Goal: Task Accomplishment & Management: Manage account settings

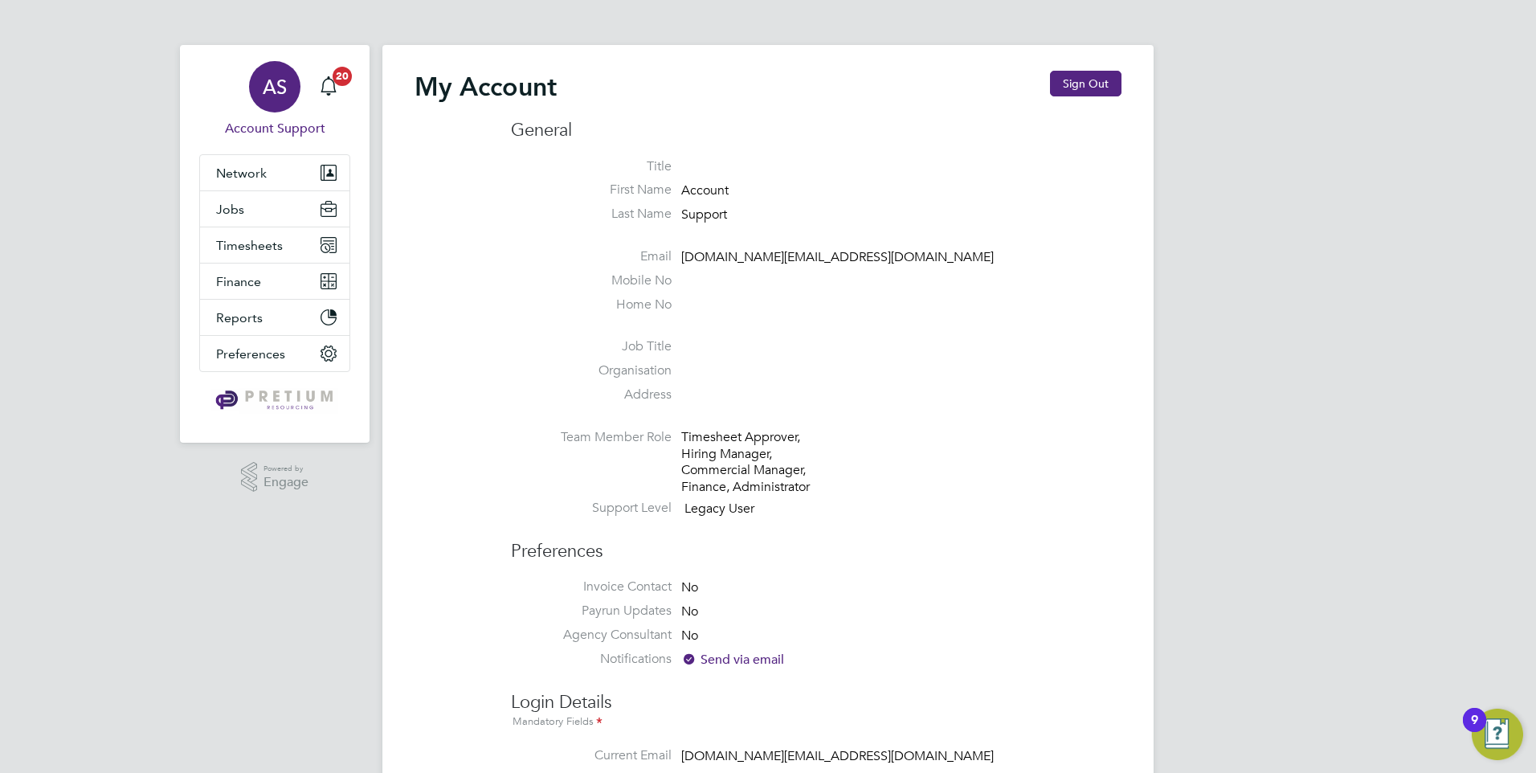
click at [296, 80] on div "AS" at bounding box center [274, 86] width 51 height 51
click at [1099, 72] on button "Sign Out" at bounding box center [1086, 84] width 72 height 26
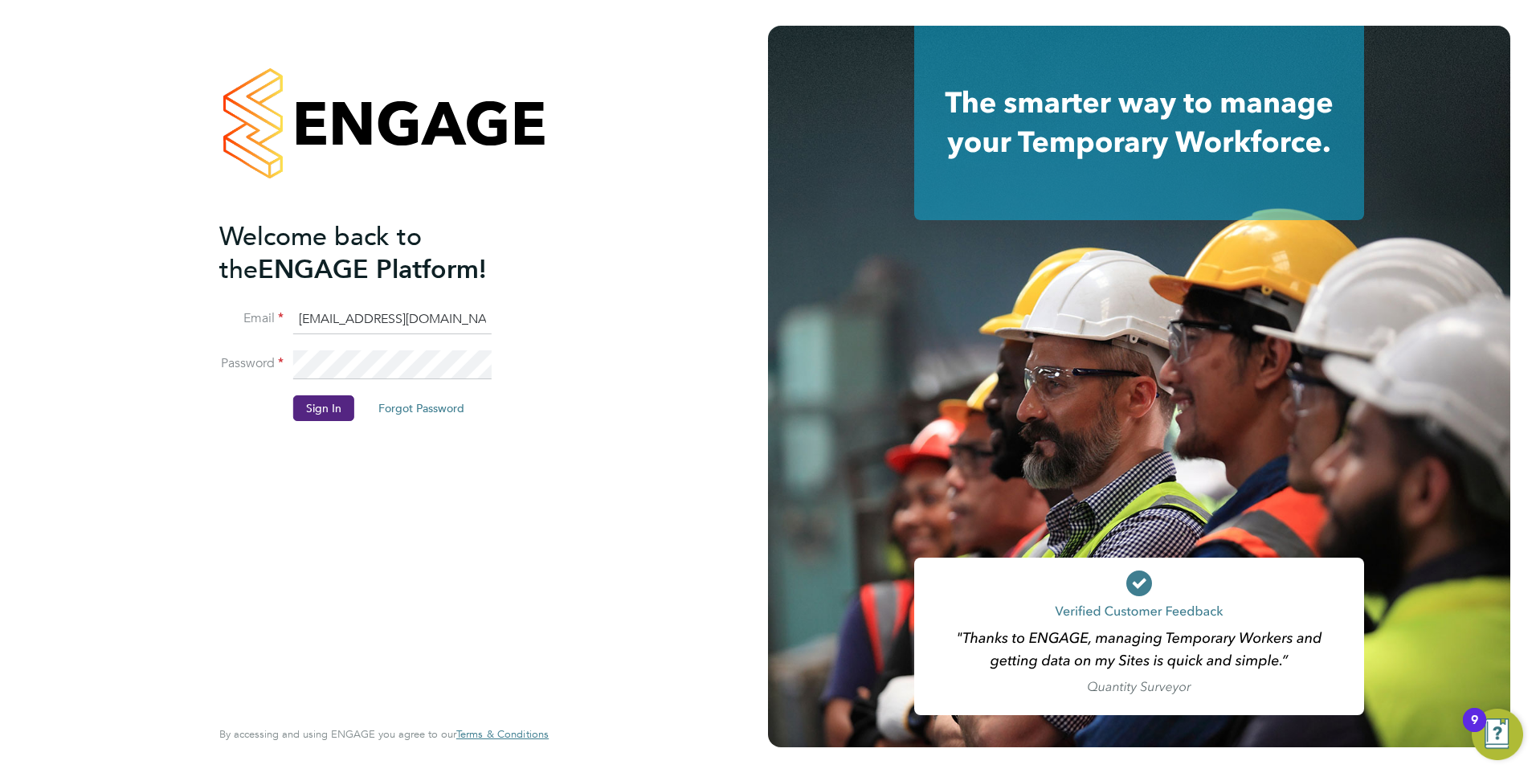
click at [389, 315] on input "G4SCS@pretiumresourcing.co.uk" at bounding box center [392, 319] width 198 height 29
type input "ncc@pretiumresourcing.co.uk"
click at [333, 409] on button "Sign In" at bounding box center [323, 408] width 61 height 26
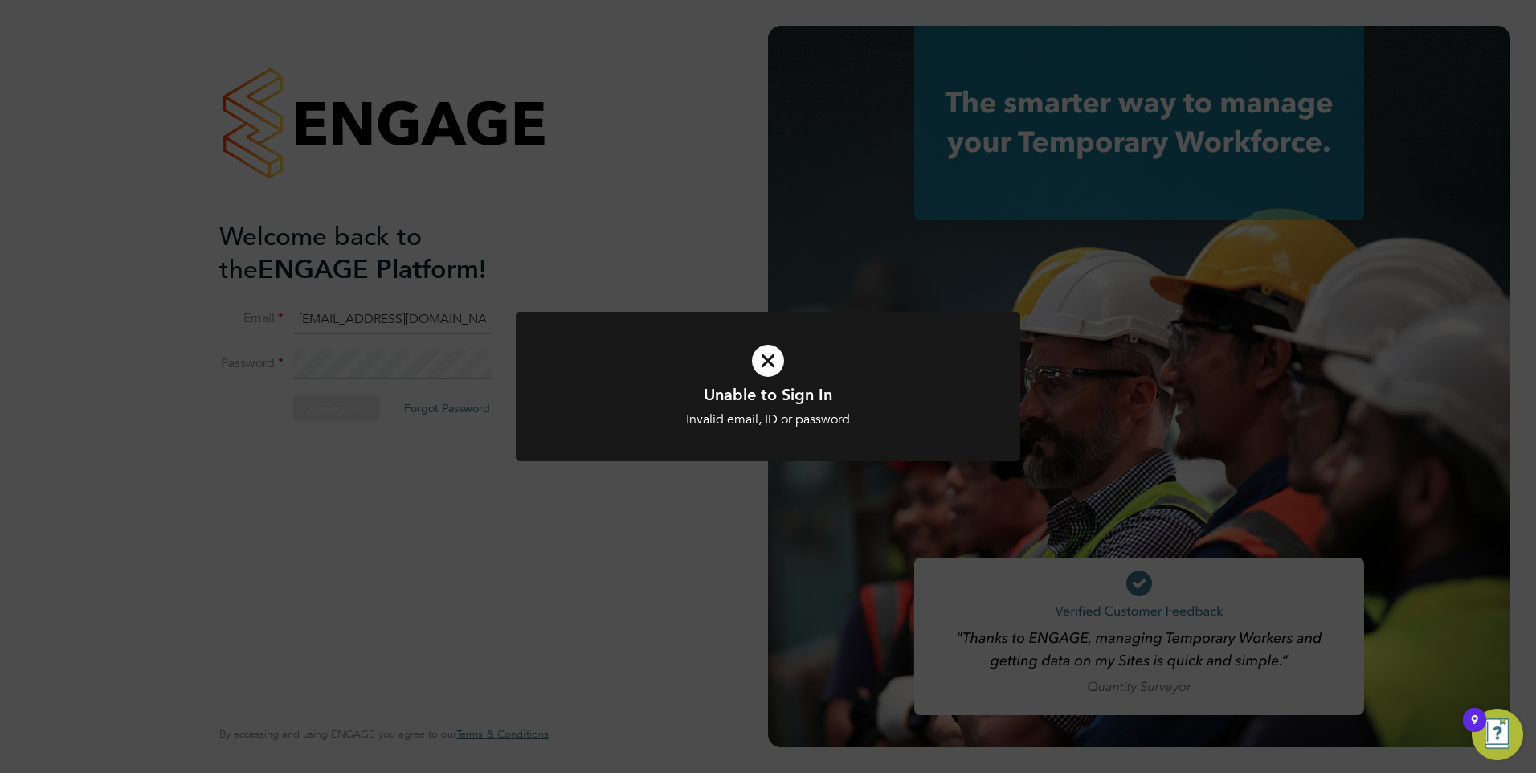
click at [674, 218] on div "Unable to Sign In Invalid email, ID or password Cancel Okay" at bounding box center [768, 386] width 1536 height 773
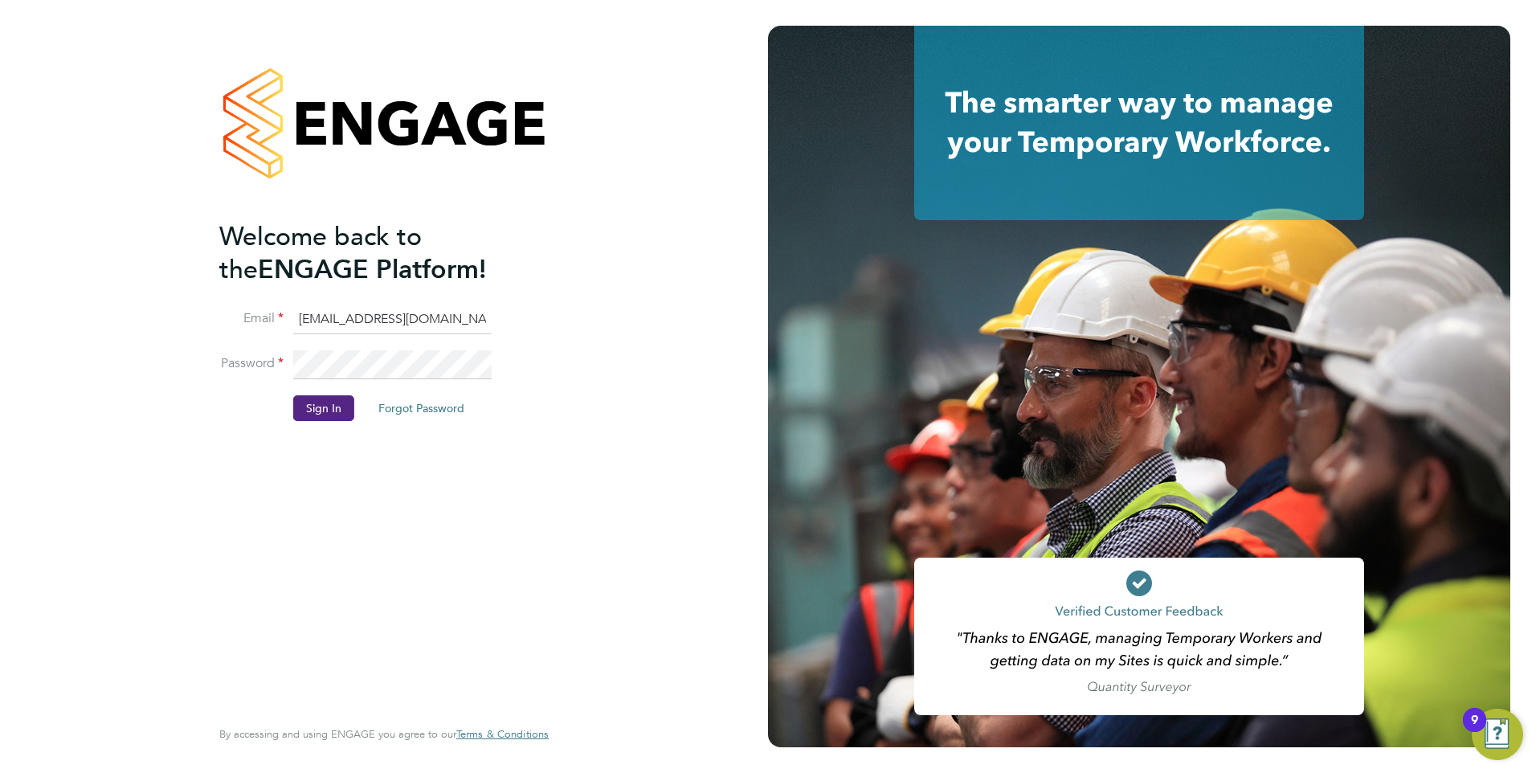
click at [589, 247] on div "Welcome back to the ENGAGE Platform! Email ncc@pretiumresourcing.co.uk Password…" at bounding box center [384, 386] width 768 height 773
click at [297, 410] on button "Sign In" at bounding box center [323, 408] width 61 height 26
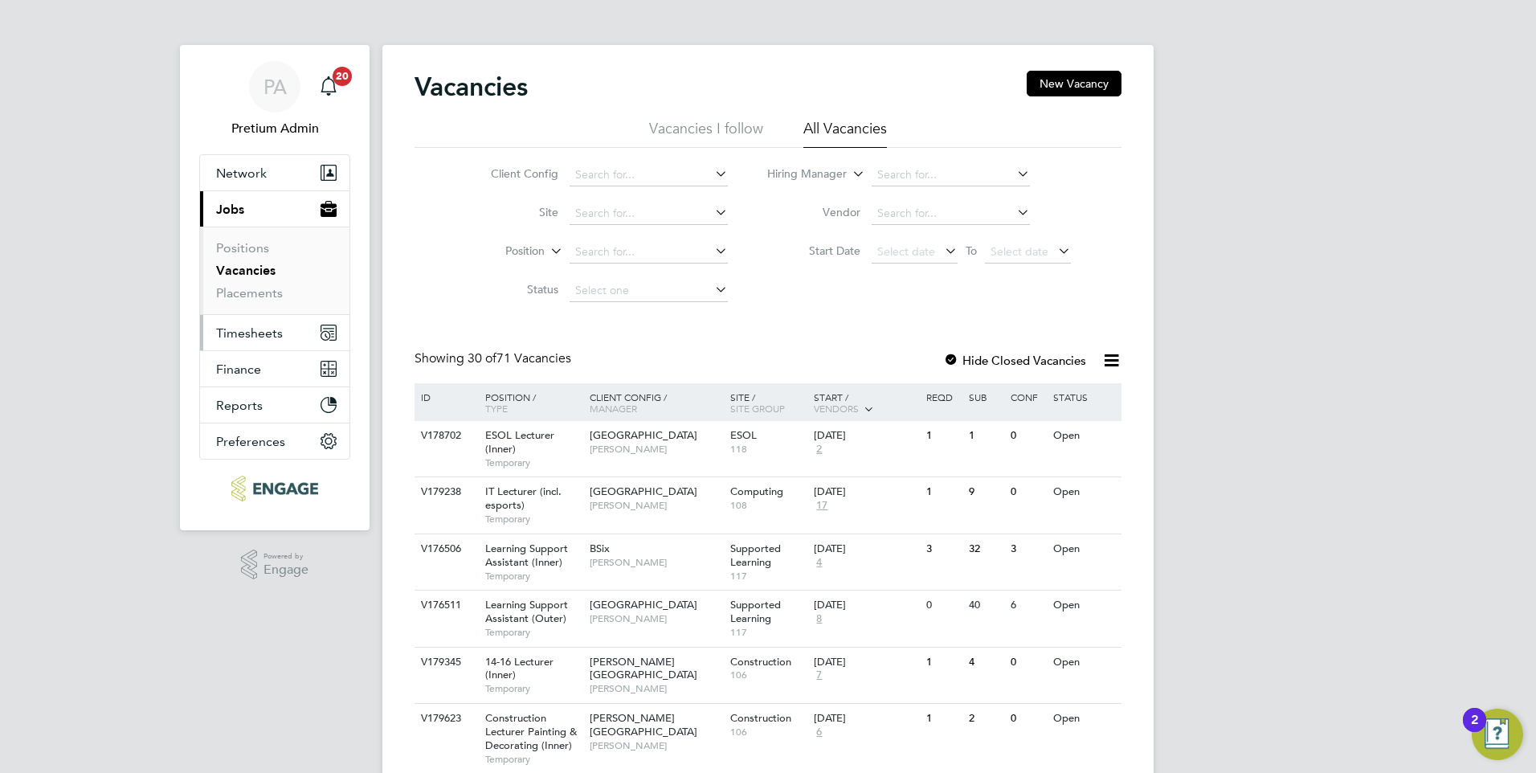
click at [241, 331] on span "Timesheets" at bounding box center [249, 332] width 67 height 15
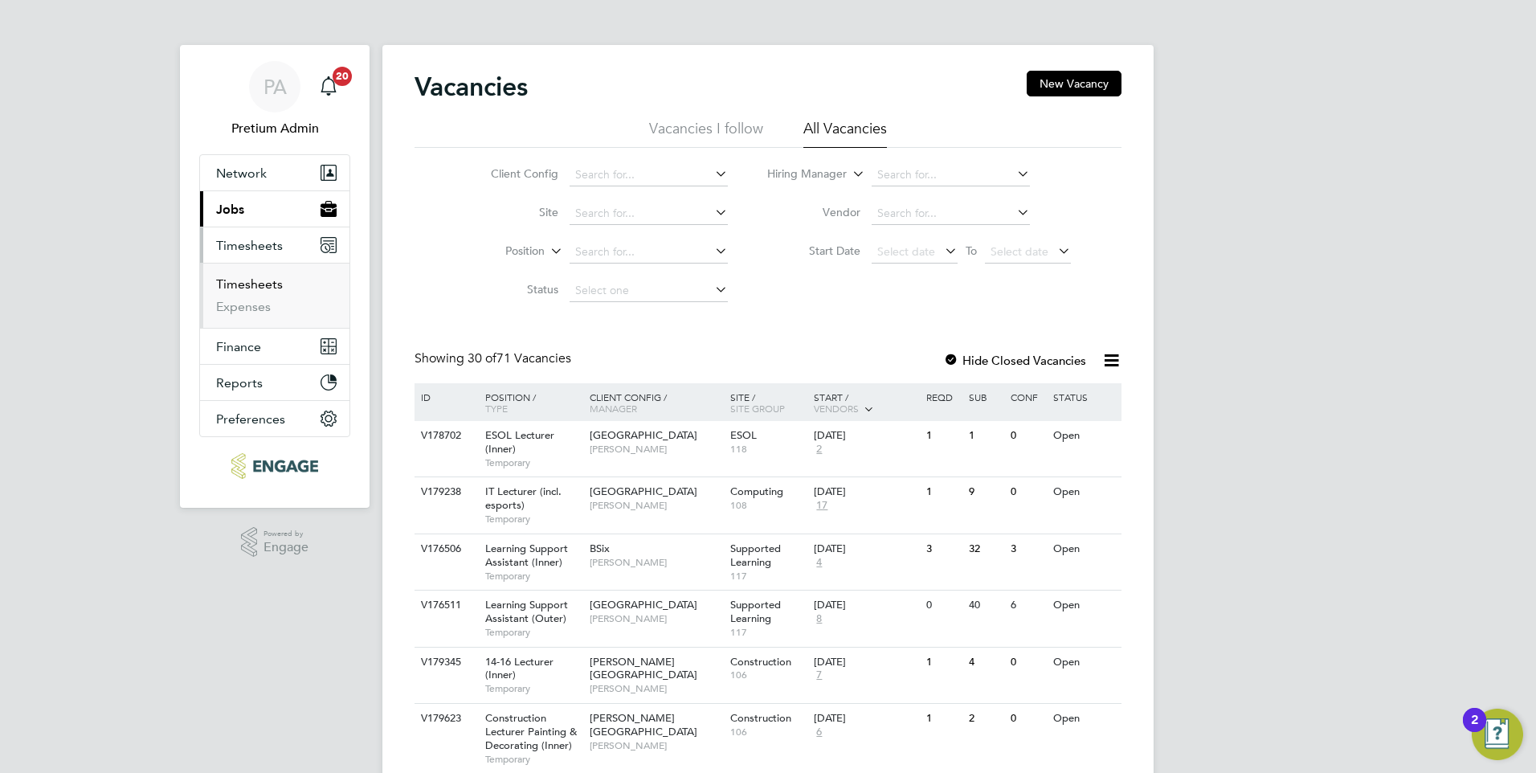
click at [267, 280] on link "Timesheets" at bounding box center [249, 283] width 67 height 15
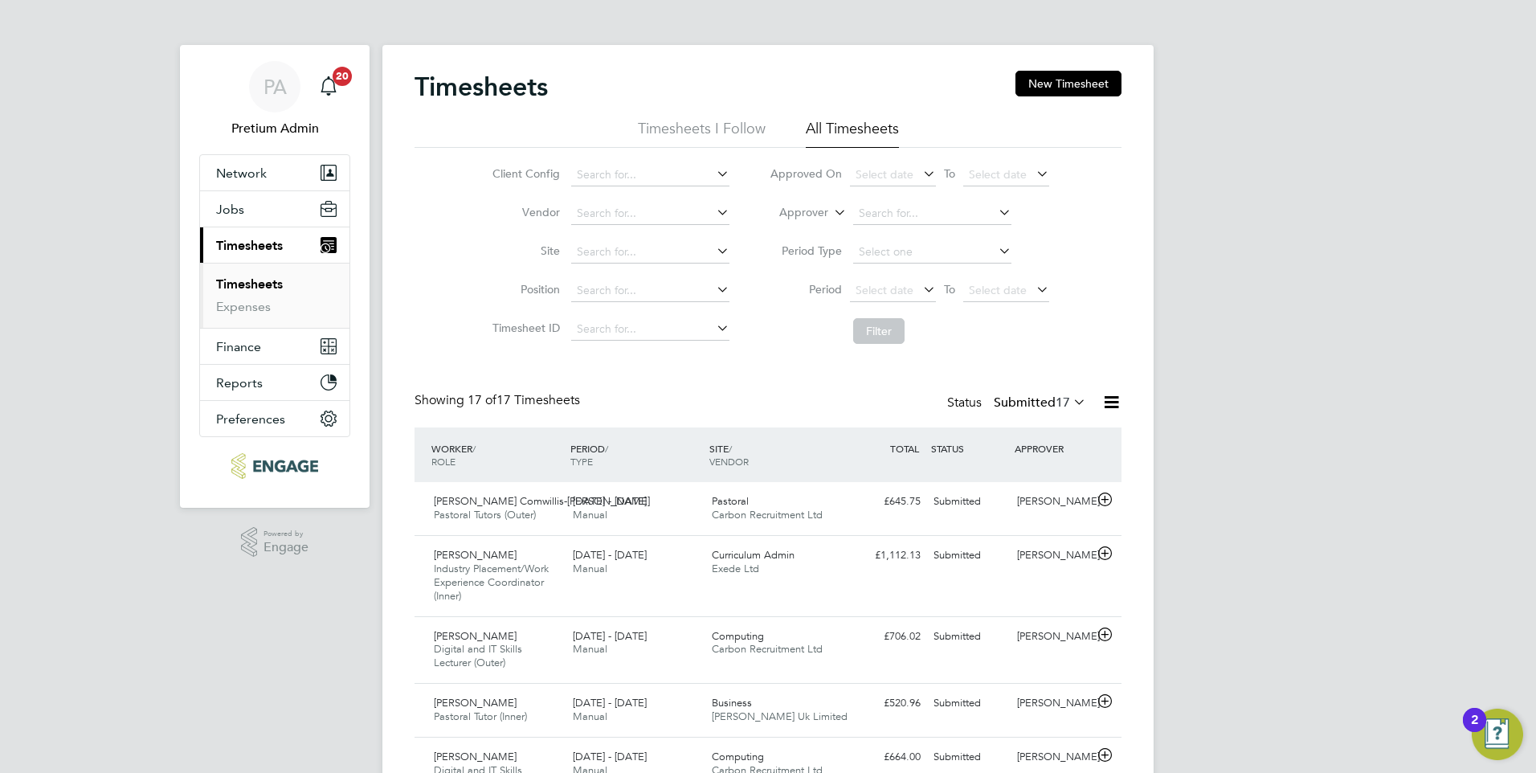
click at [373, 632] on div "PA Pretium Admin Notifications 20 Applications: Network Team Members Businesses…" at bounding box center [768, 773] width 1536 height 1547
click at [1023, 402] on label "Submitted 17" at bounding box center [1040, 402] width 92 height 16
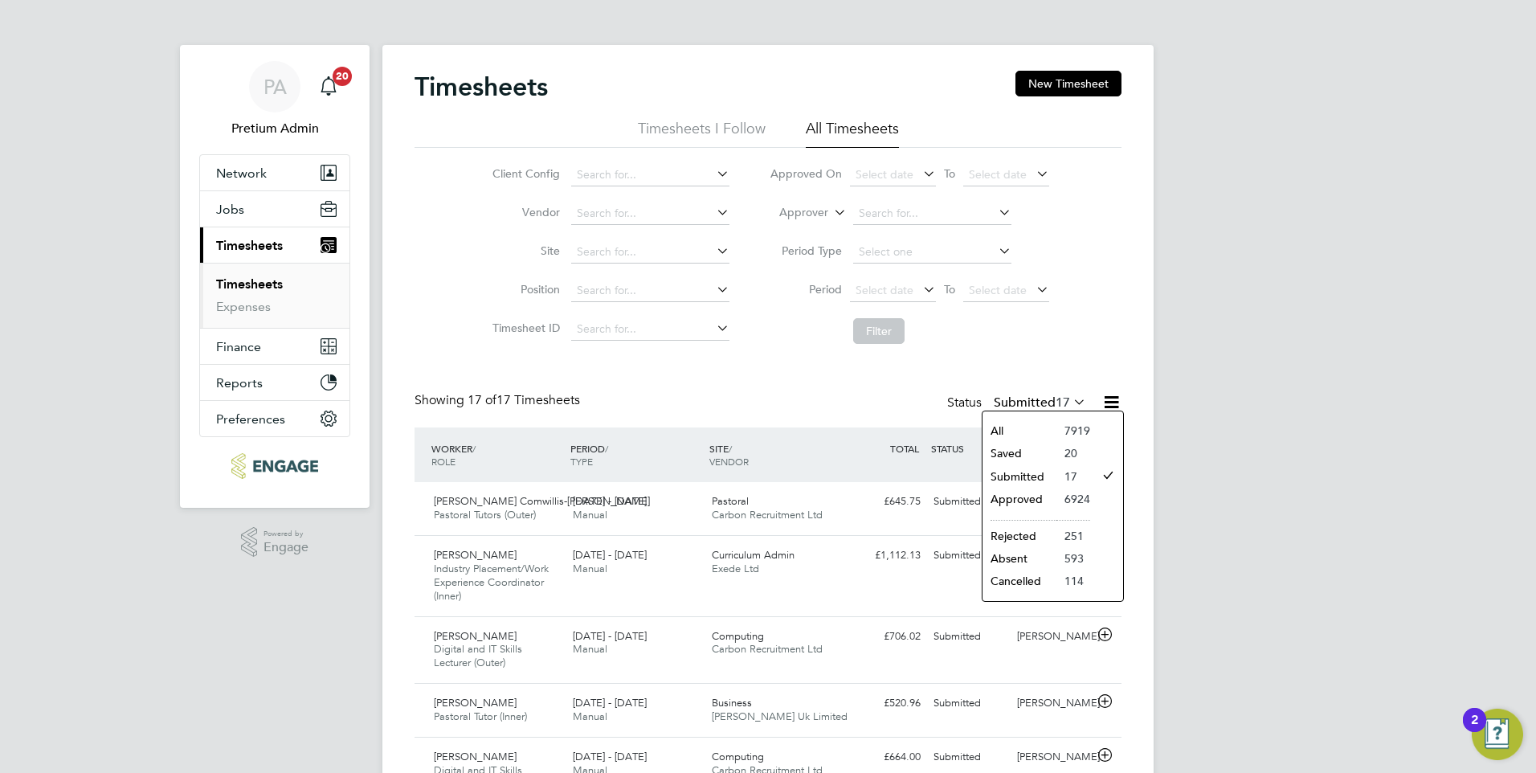
click at [1026, 431] on li "All" at bounding box center [1020, 430] width 74 height 22
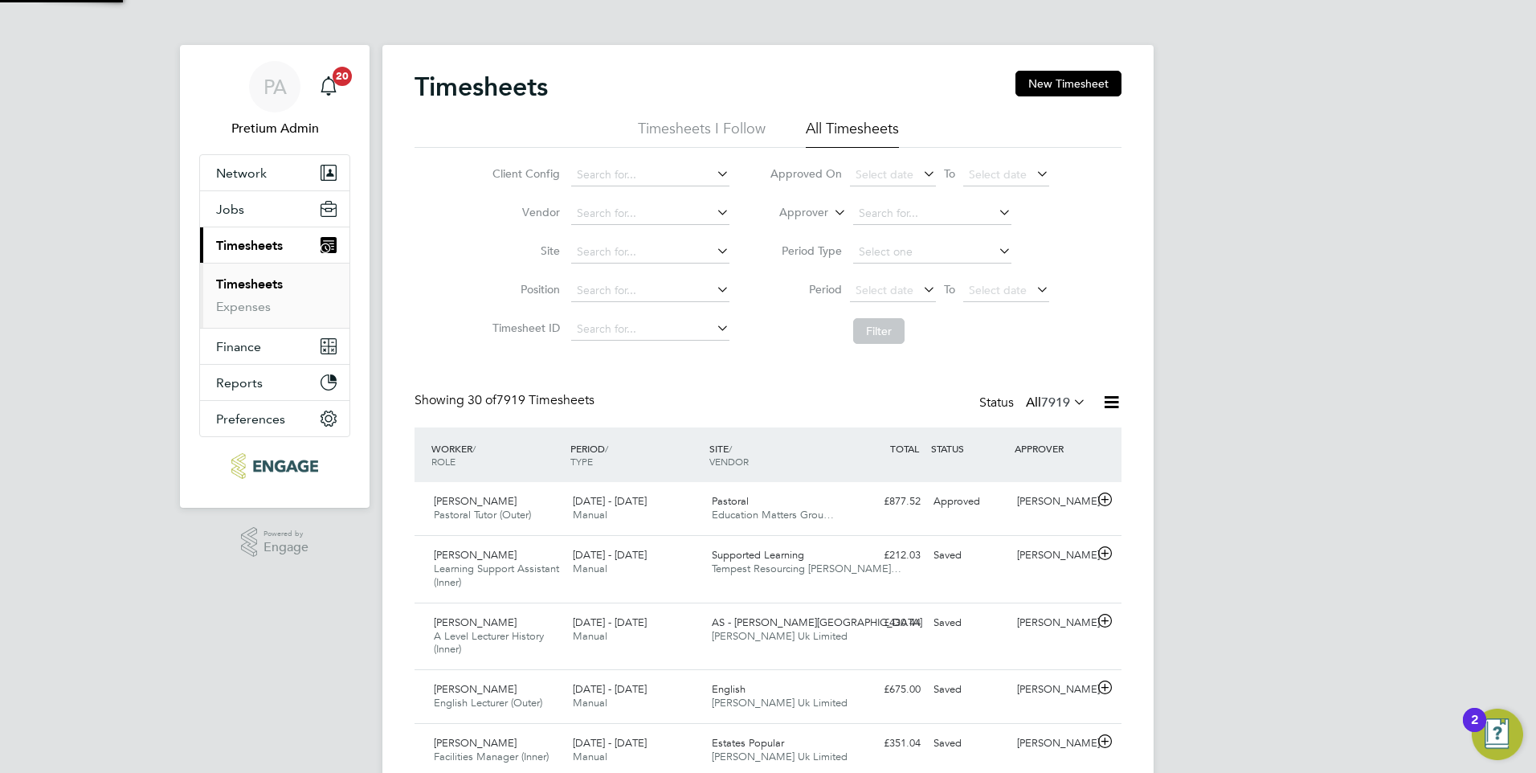
scroll to position [54, 140]
click at [1041, 394] on span "7919" at bounding box center [1055, 402] width 29 height 16
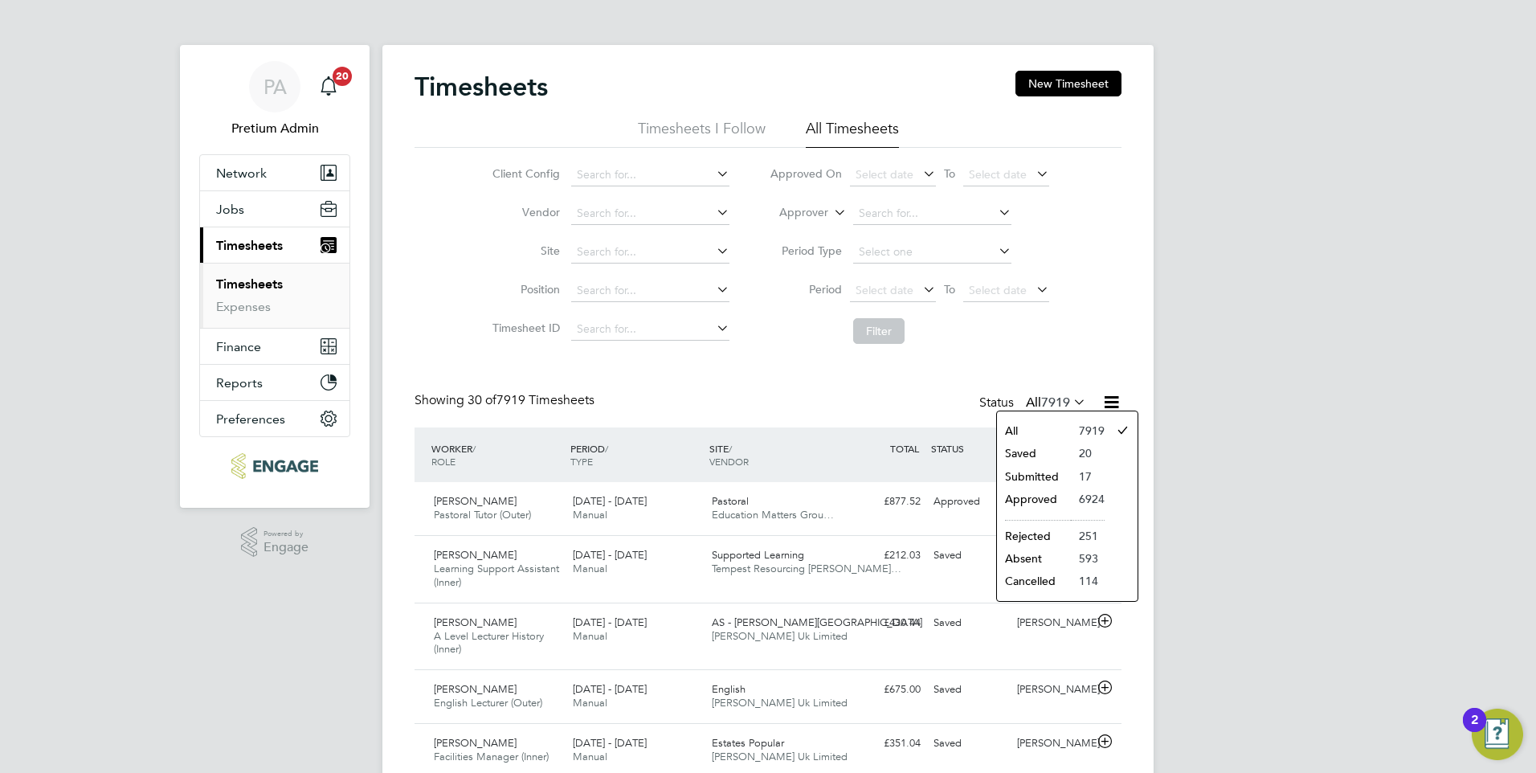
click at [1039, 452] on li "Saved" at bounding box center [1034, 453] width 74 height 22
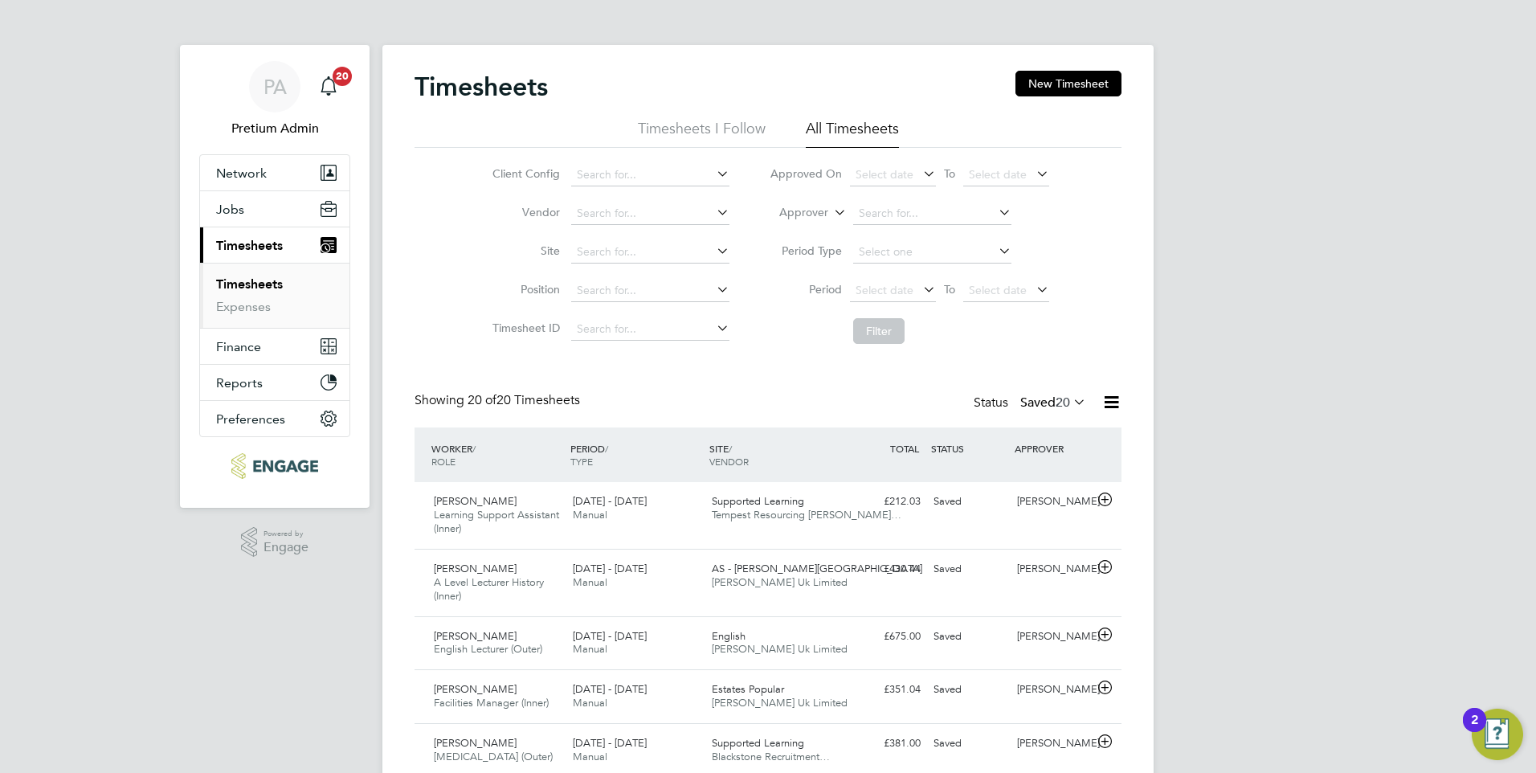
click at [1064, 402] on span "20" at bounding box center [1063, 402] width 14 height 16
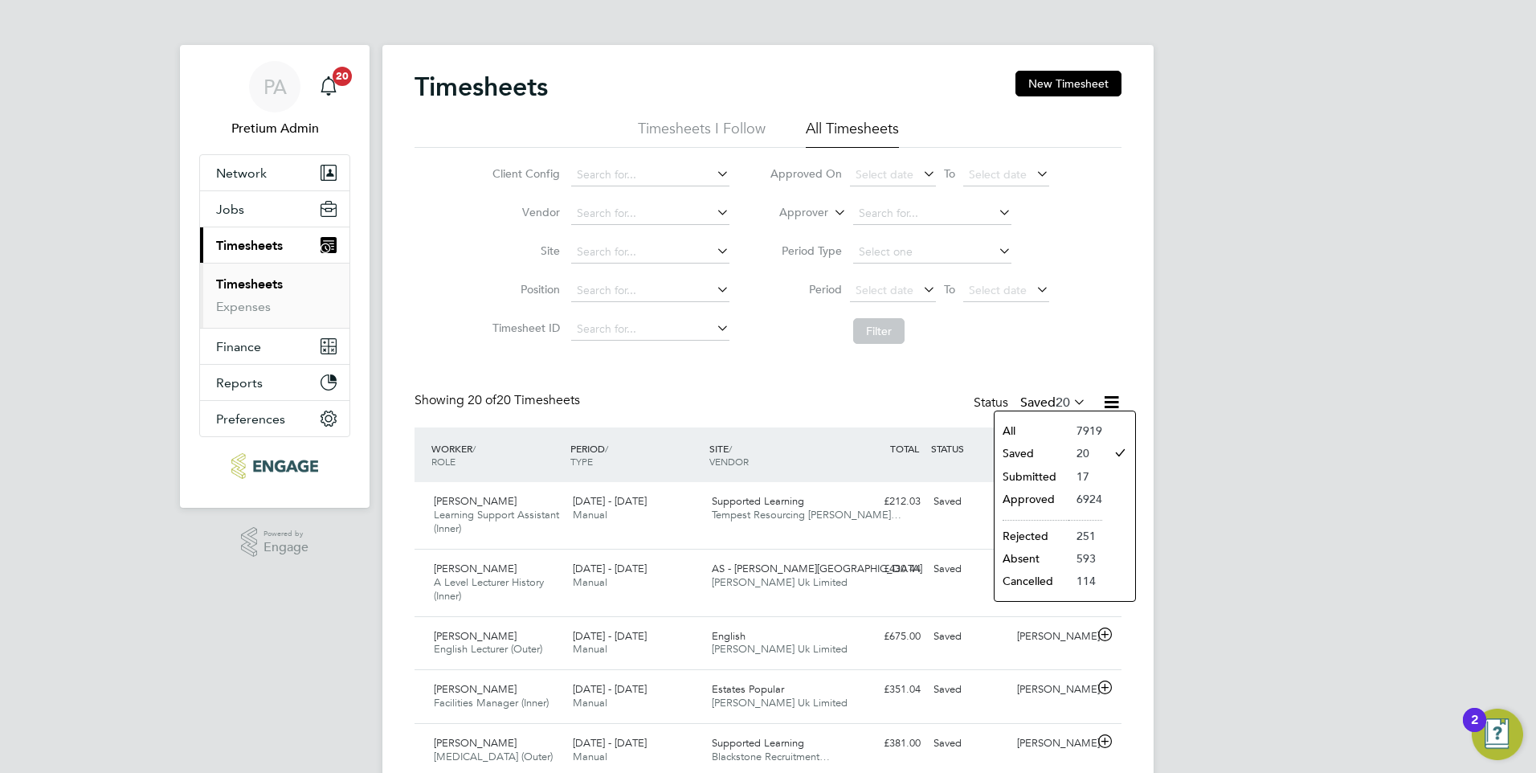
click at [1032, 474] on li "Submitted" at bounding box center [1032, 476] width 74 height 22
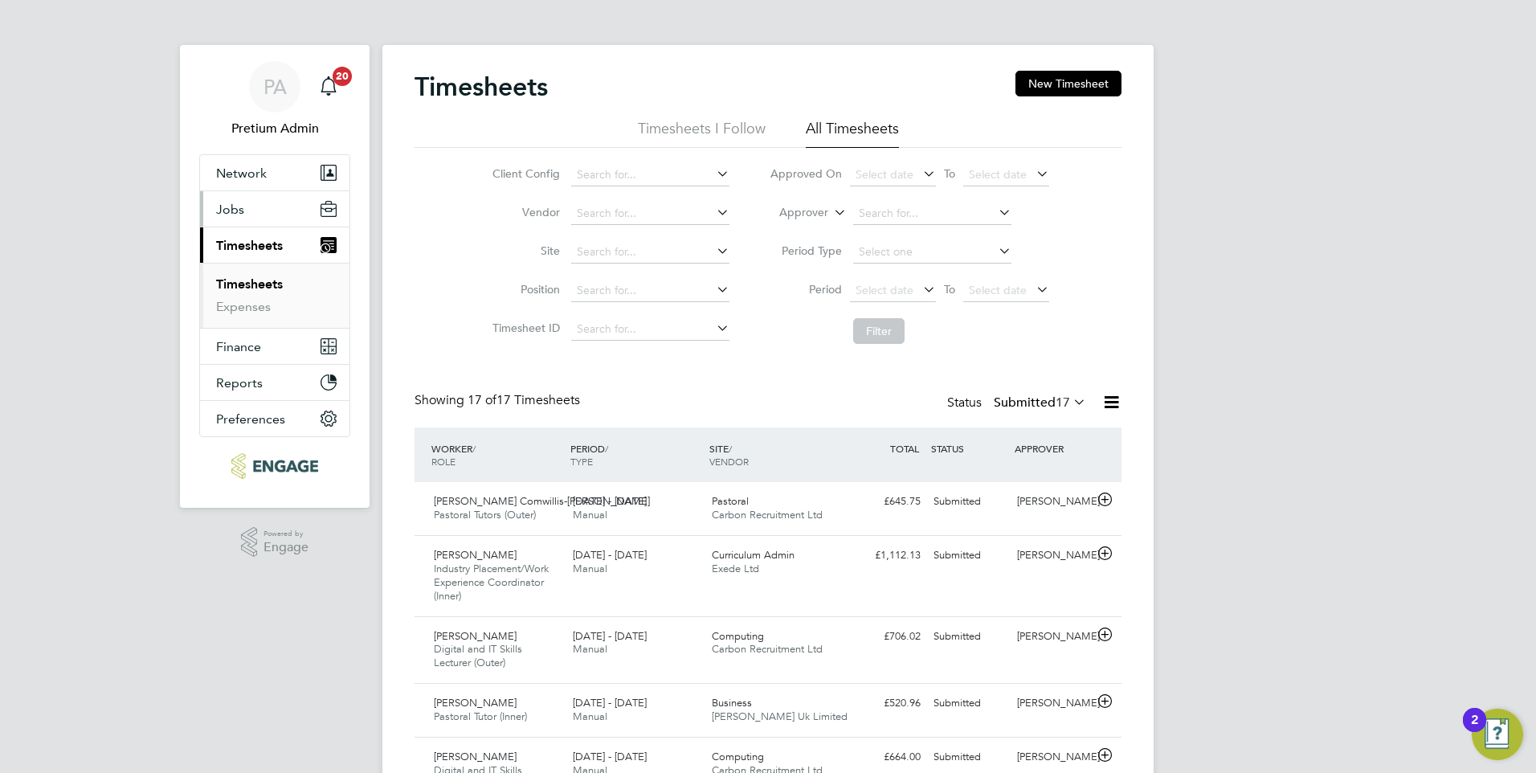
drag, startPoint x: 235, startPoint y: 202, endPoint x: 261, endPoint y: 251, distance: 55.0
click at [235, 203] on span "Jobs" at bounding box center [230, 209] width 28 height 15
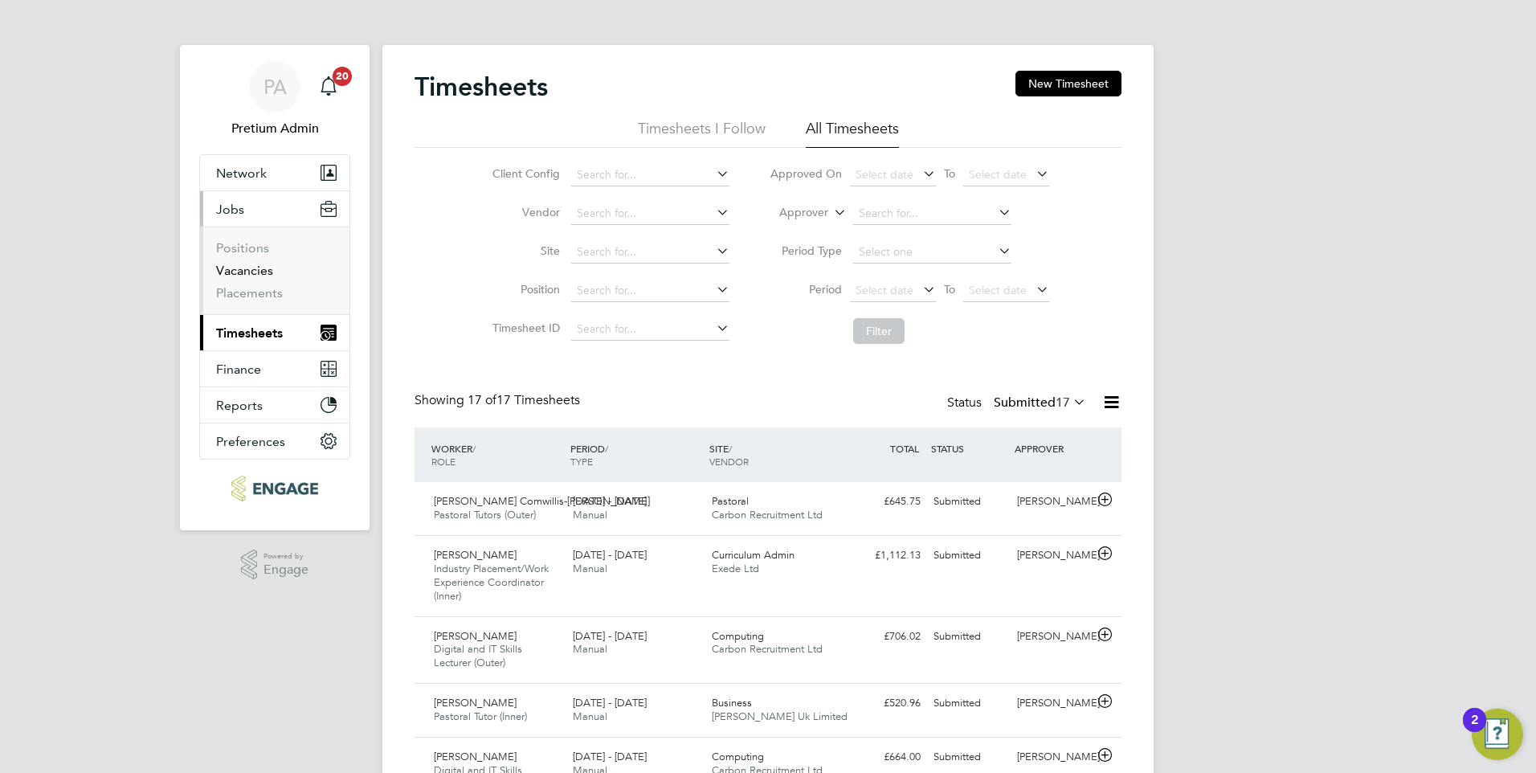
click at [247, 275] on link "Vacancies" at bounding box center [244, 270] width 57 height 15
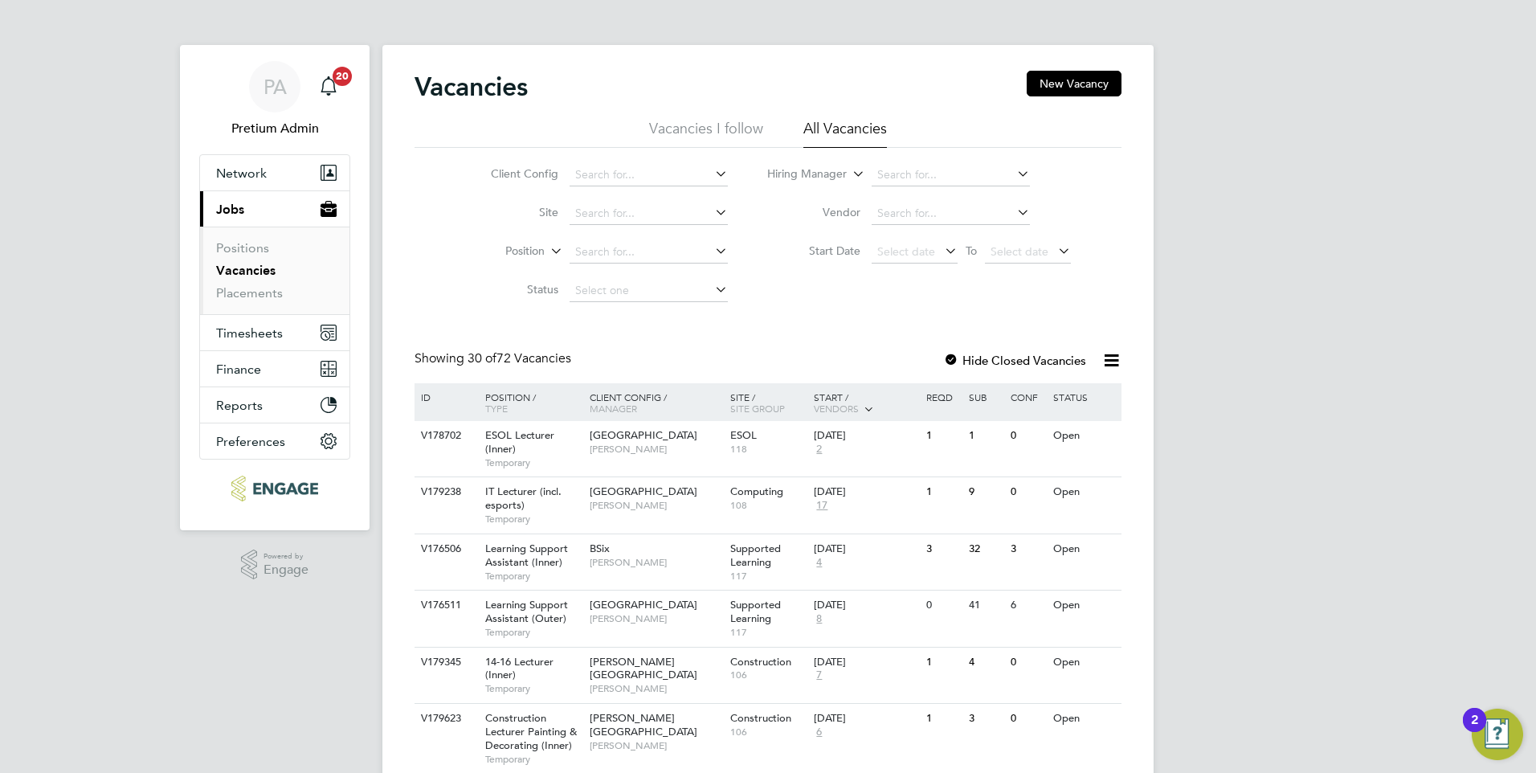
click at [669, 456] on div "Tower Hamlets Campus Jennie Turner" at bounding box center [656, 442] width 141 height 42
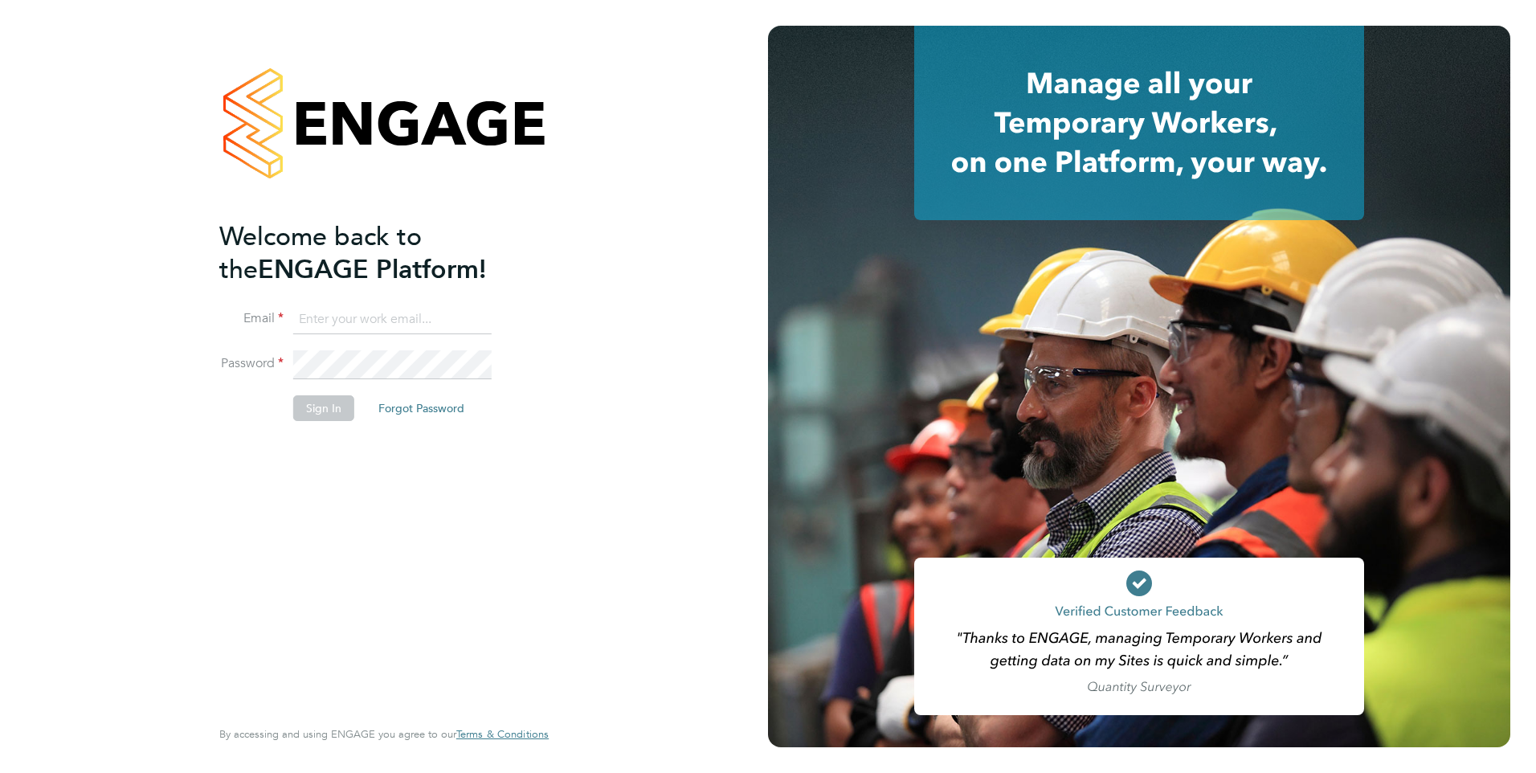
type input "ncc@pretiumresourcing.co.uk"
click at [330, 411] on button "Sign In" at bounding box center [323, 408] width 61 height 26
click at [330, 411] on div "Sorry, we are having problems connecting to our services." at bounding box center [384, 386] width 768 height 773
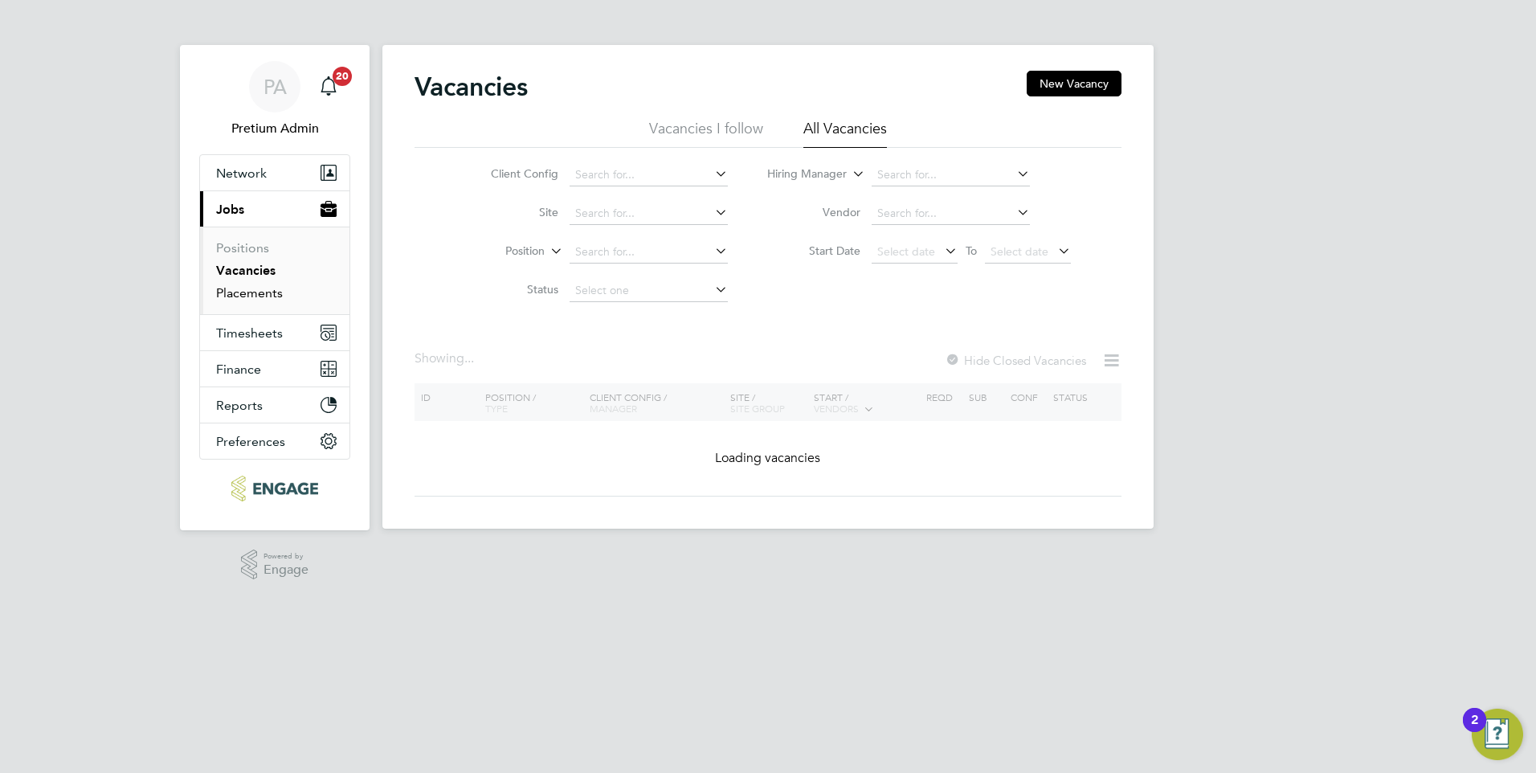
click at [255, 296] on link "Placements" at bounding box center [249, 292] width 67 height 15
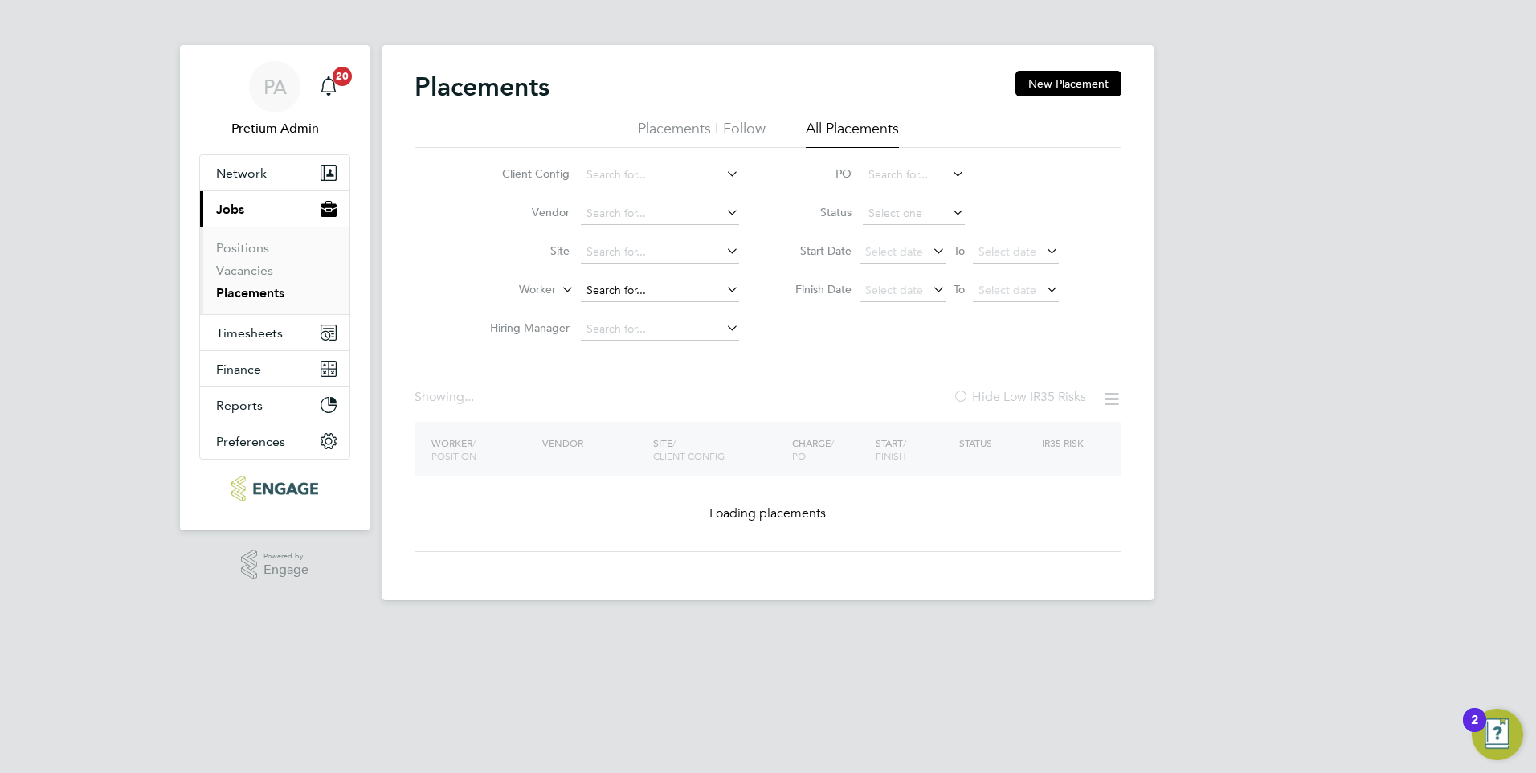
click at [613, 287] on input at bounding box center [660, 291] width 158 height 22
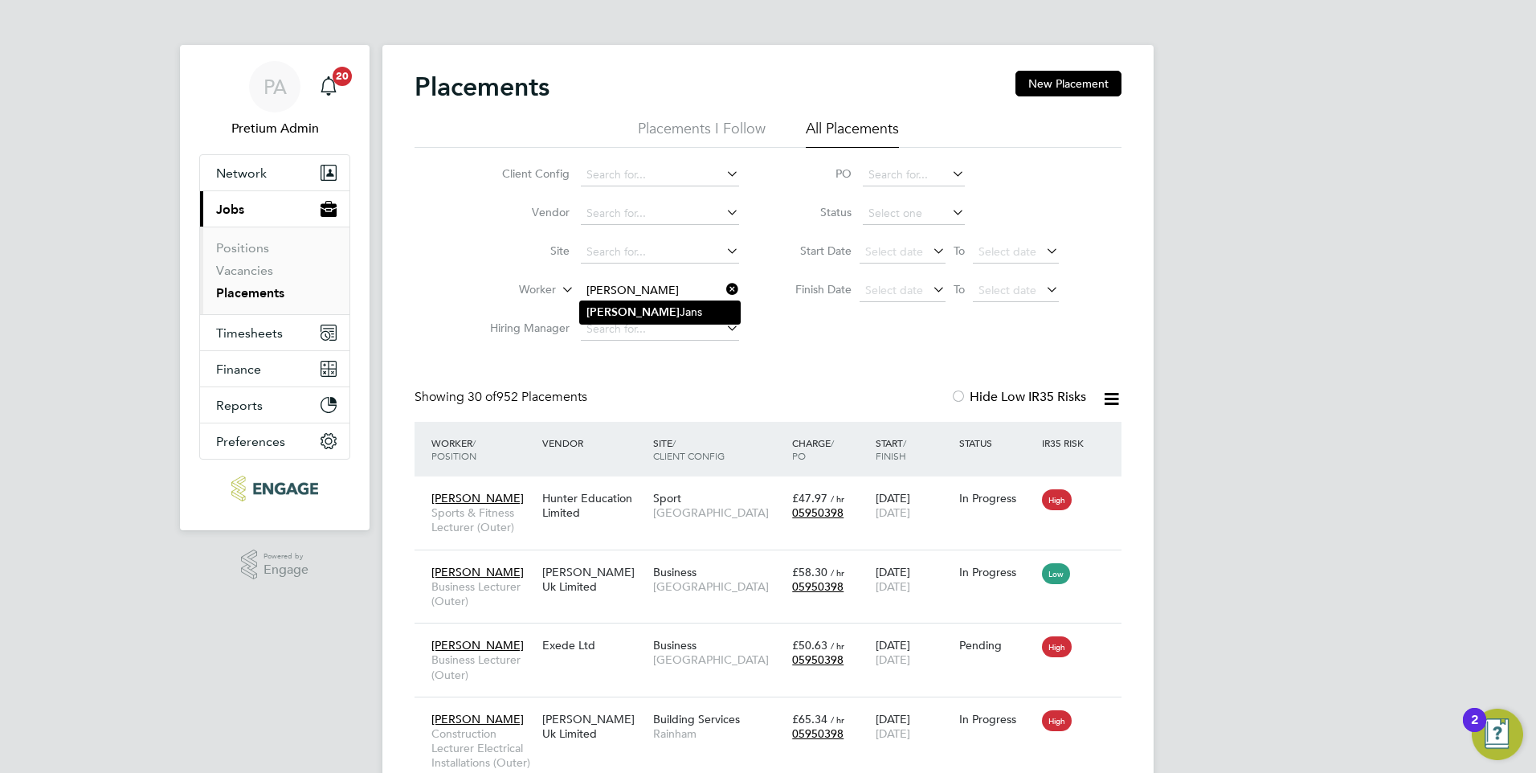
click at [637, 310] on li "Karl Jans" at bounding box center [660, 312] width 160 height 22
type input "[PERSON_NAME]"
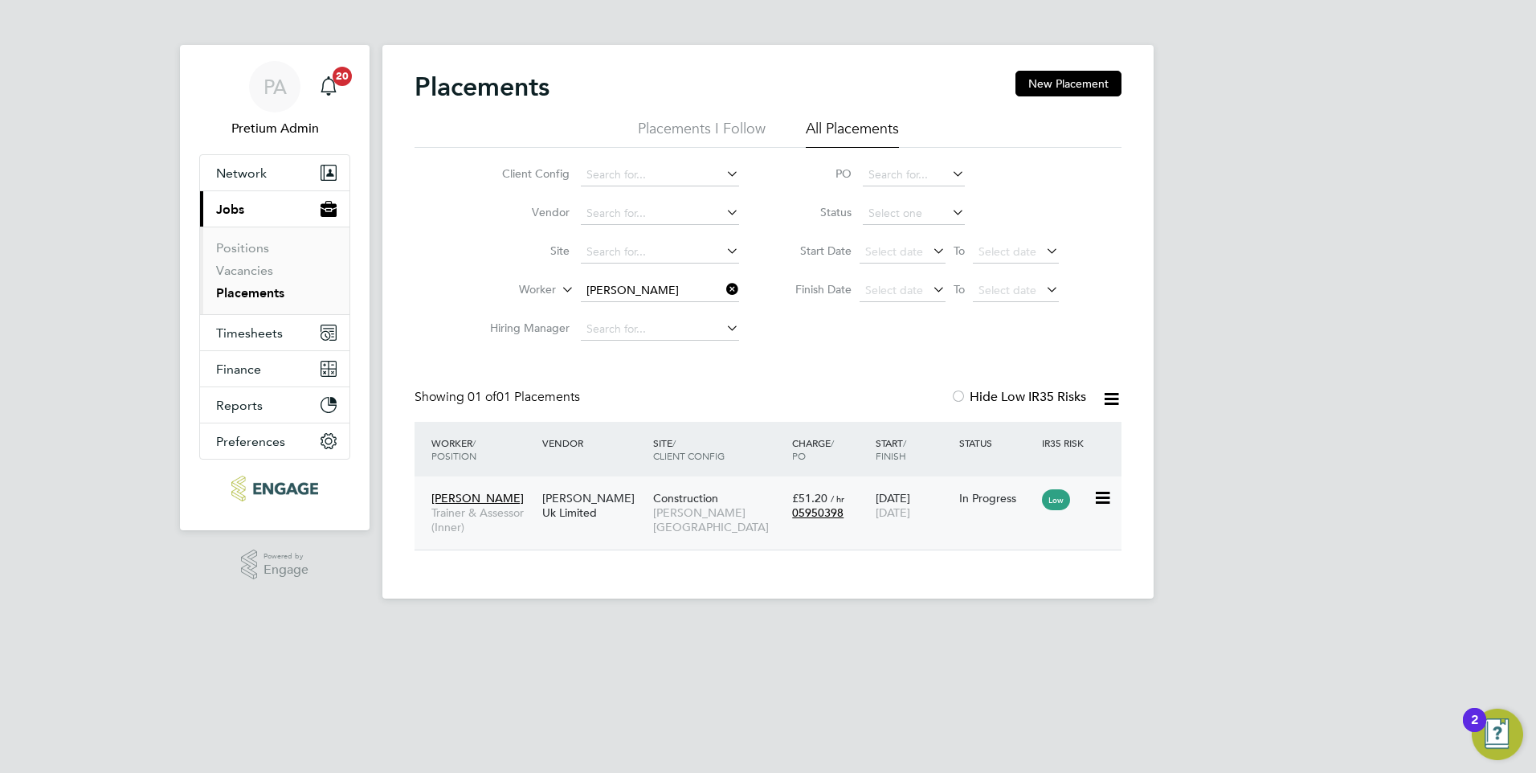
click at [876, 520] on div "15 Apr 2024 31 Jul 2026" at bounding box center [914, 505] width 84 height 45
click at [288, 325] on button "Timesheets" at bounding box center [274, 332] width 149 height 35
click at [295, 325] on button "Timesheets" at bounding box center [274, 332] width 149 height 35
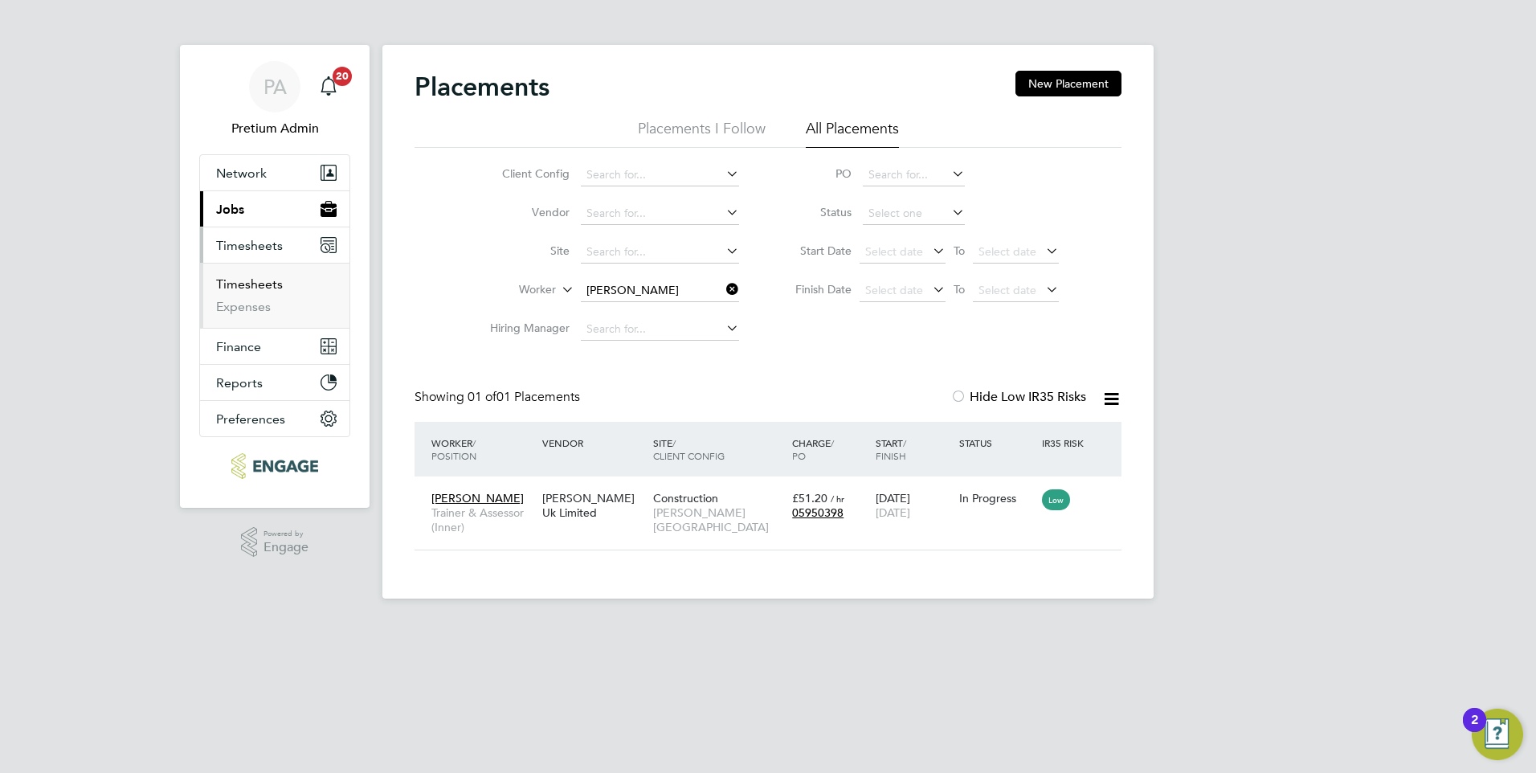
click at [261, 284] on link "Timesheets" at bounding box center [249, 283] width 67 height 15
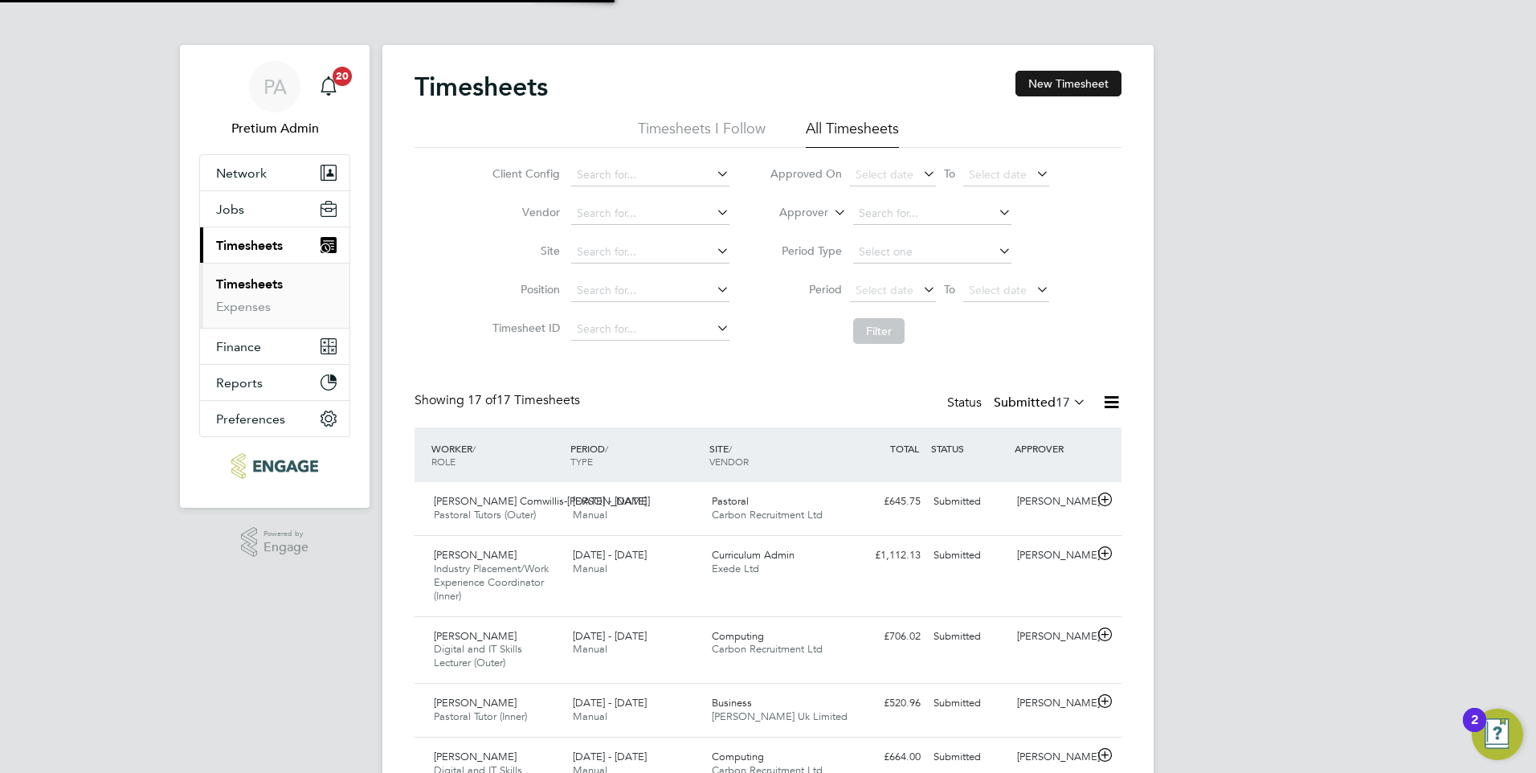
click at [1060, 88] on button "New Timesheet" at bounding box center [1068, 84] width 106 height 26
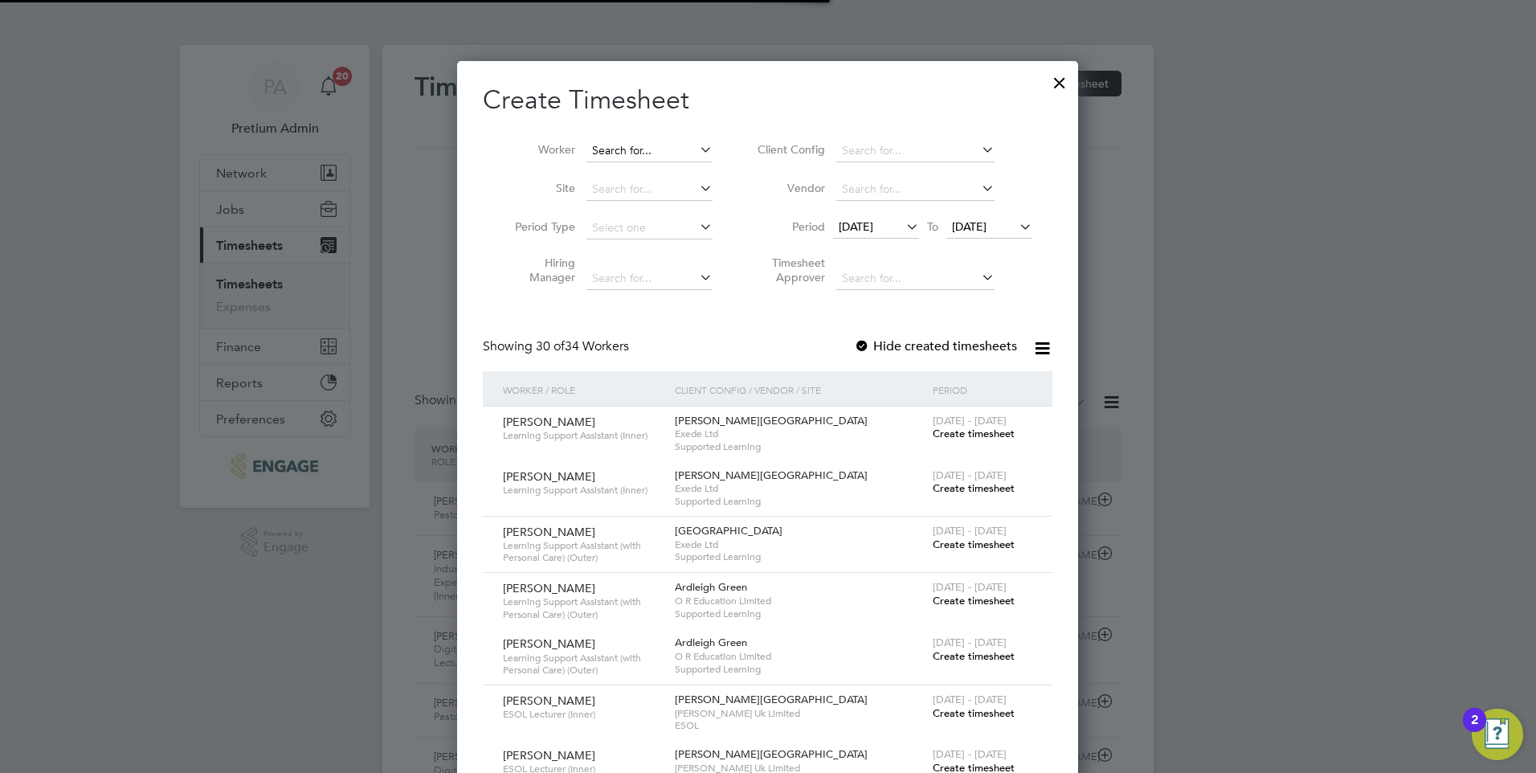
click at [641, 150] on input at bounding box center [649, 151] width 126 height 22
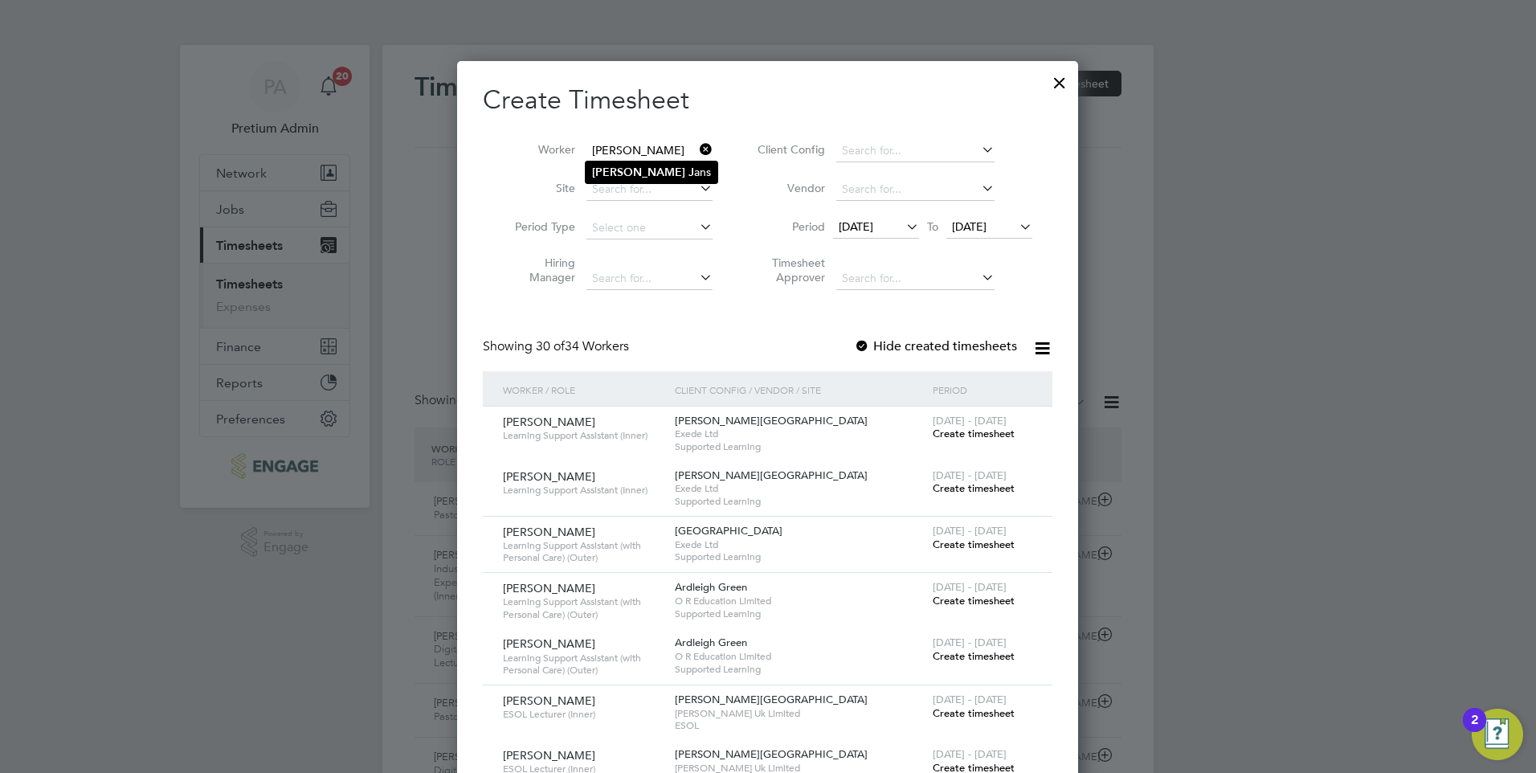
click at [659, 166] on li "Karl J ans" at bounding box center [652, 172] width 132 height 22
type input "Karl Jans"
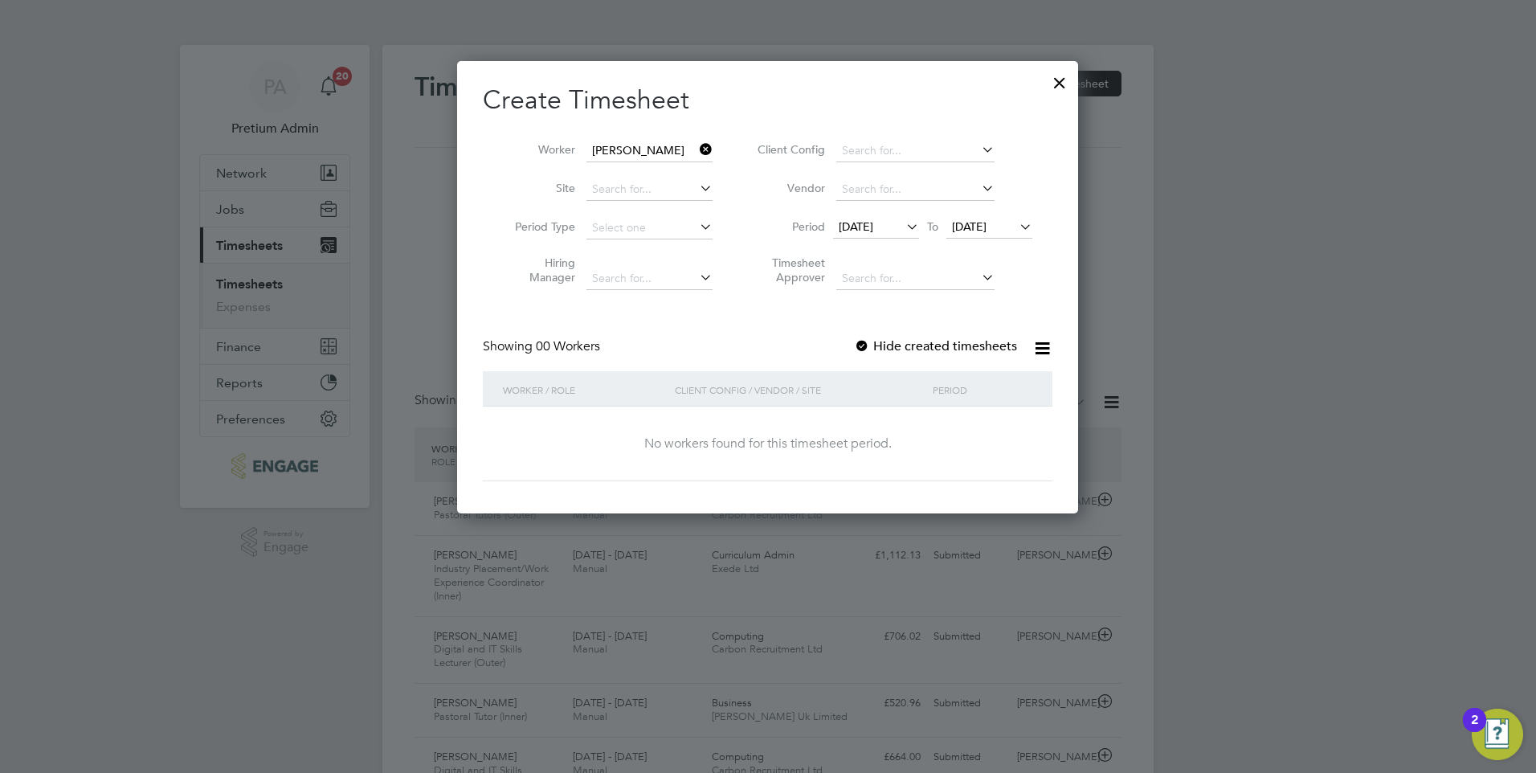
click at [1011, 237] on span "26 Aug 2025" at bounding box center [989, 228] width 86 height 22
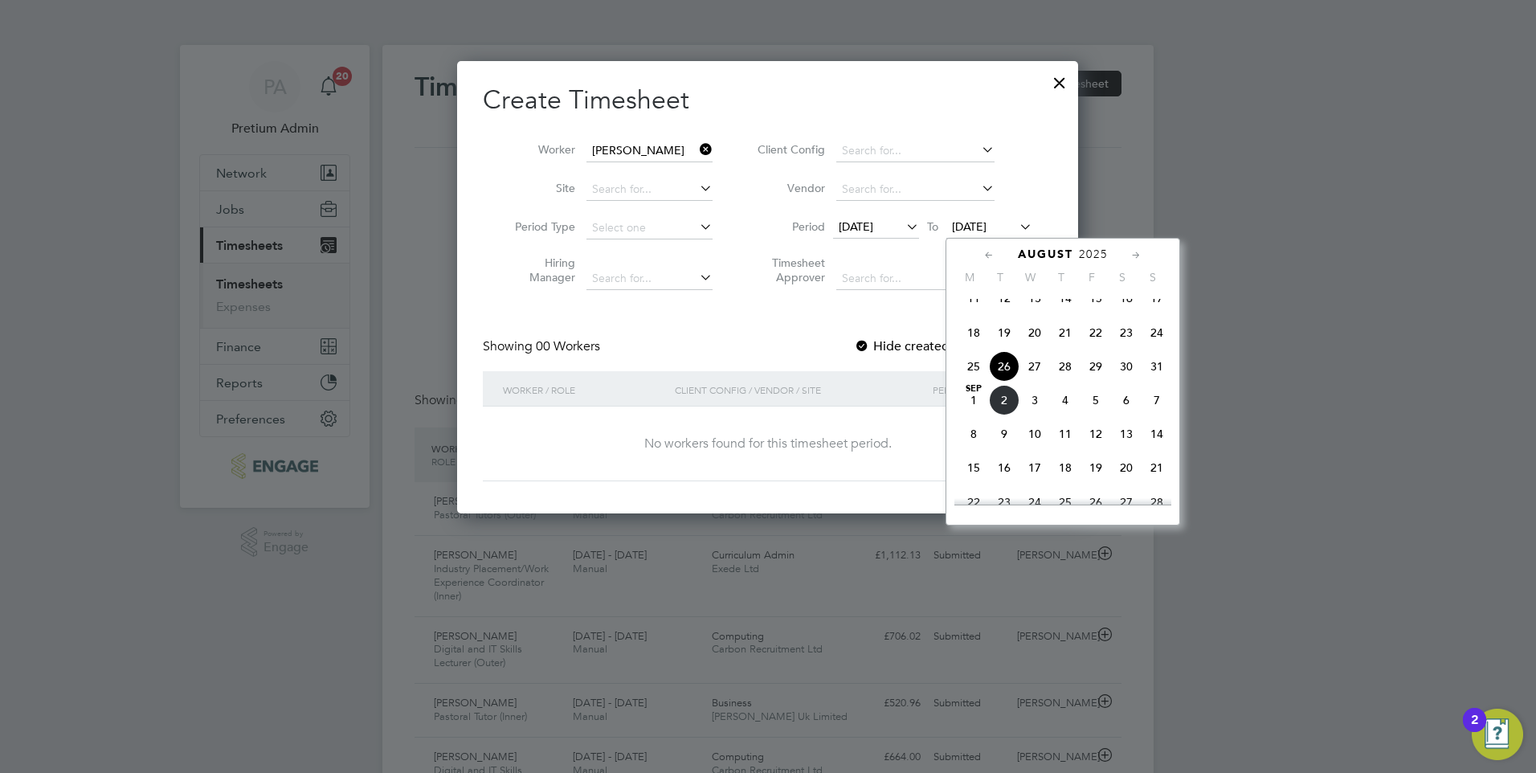
click at [1162, 382] on span "31" at bounding box center [1157, 366] width 31 height 31
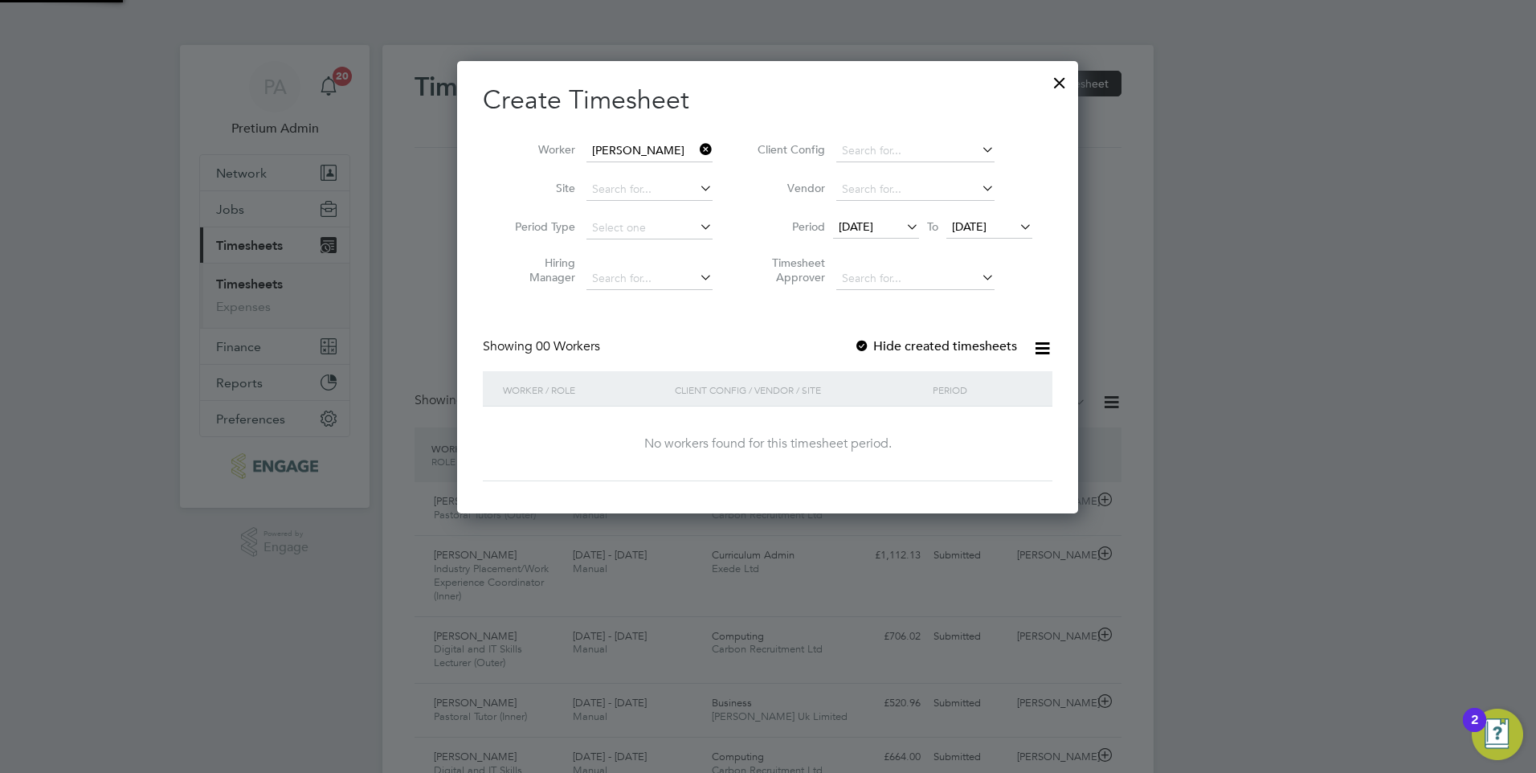
click at [873, 227] on span "19 Aug 2025" at bounding box center [856, 226] width 35 height 14
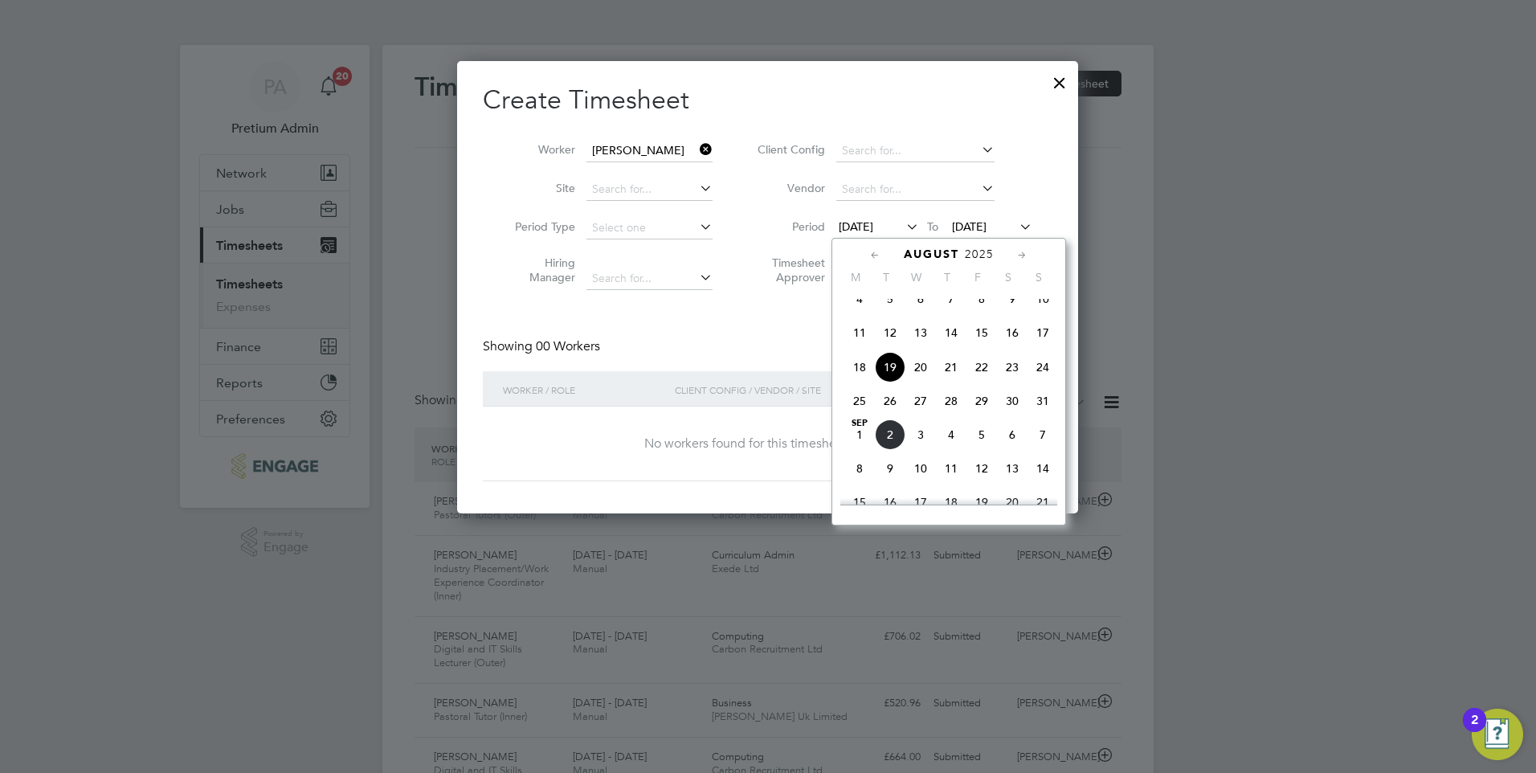
click at [852, 405] on span "25" at bounding box center [859, 401] width 31 height 31
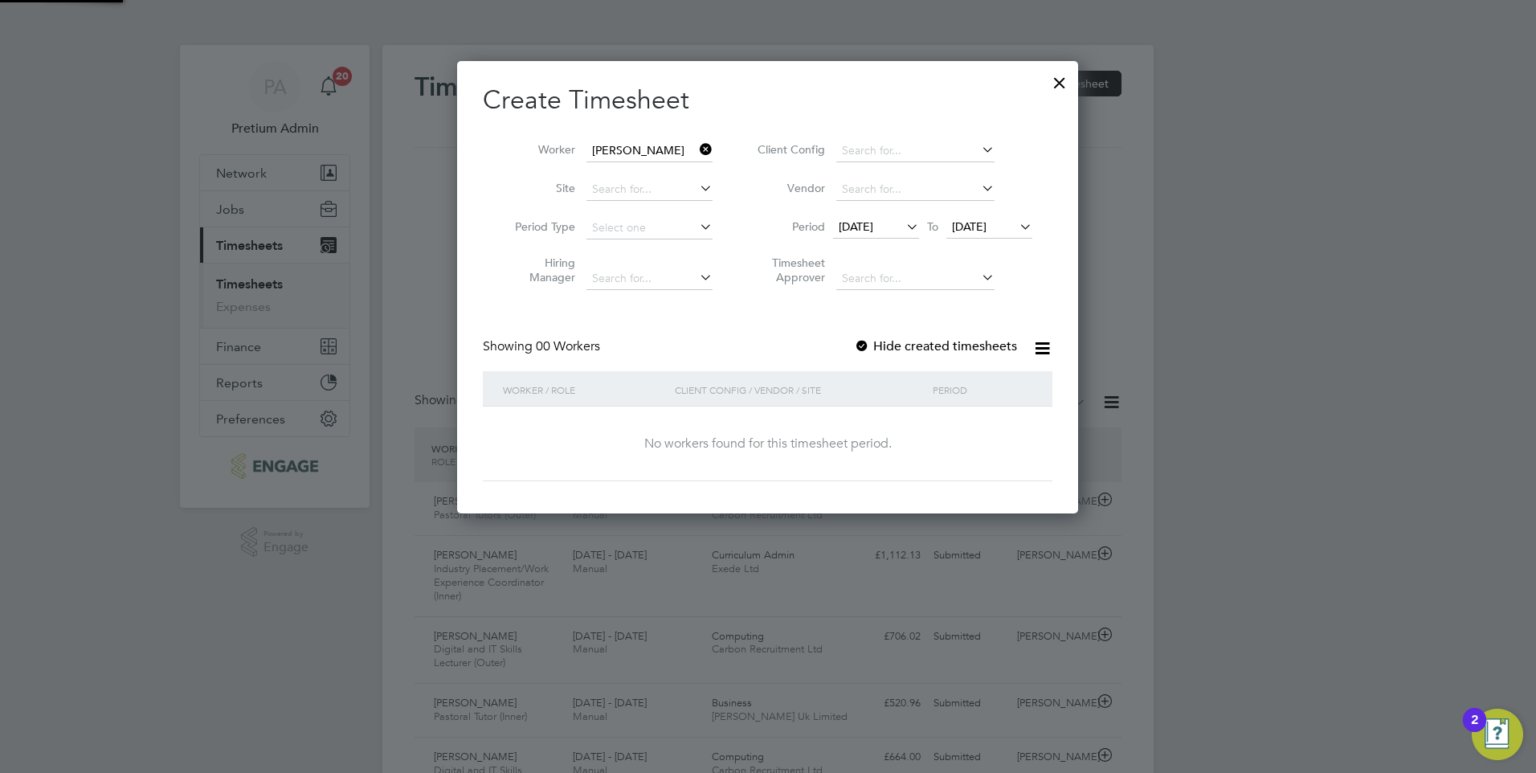
click at [772, 338] on div "Showing 00 Workers Hide created timesheets" at bounding box center [768, 354] width 570 height 33
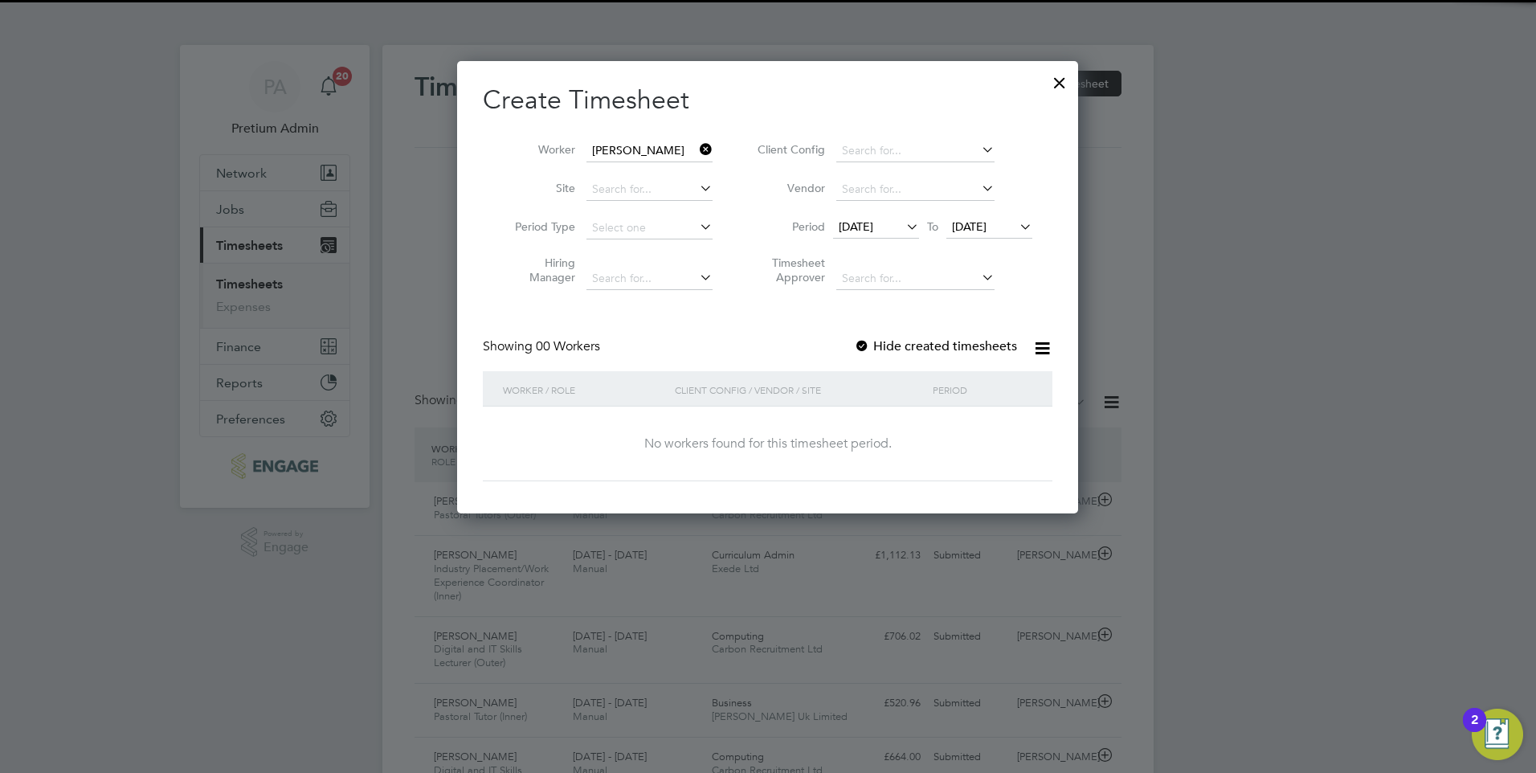
click at [897, 350] on label "Hide created timesheets" at bounding box center [935, 346] width 163 height 16
click at [787, 333] on div "Create Timesheet Worker Karl Jans Site Period Type Hiring Manager Client Config…" at bounding box center [768, 283] width 570 height 398
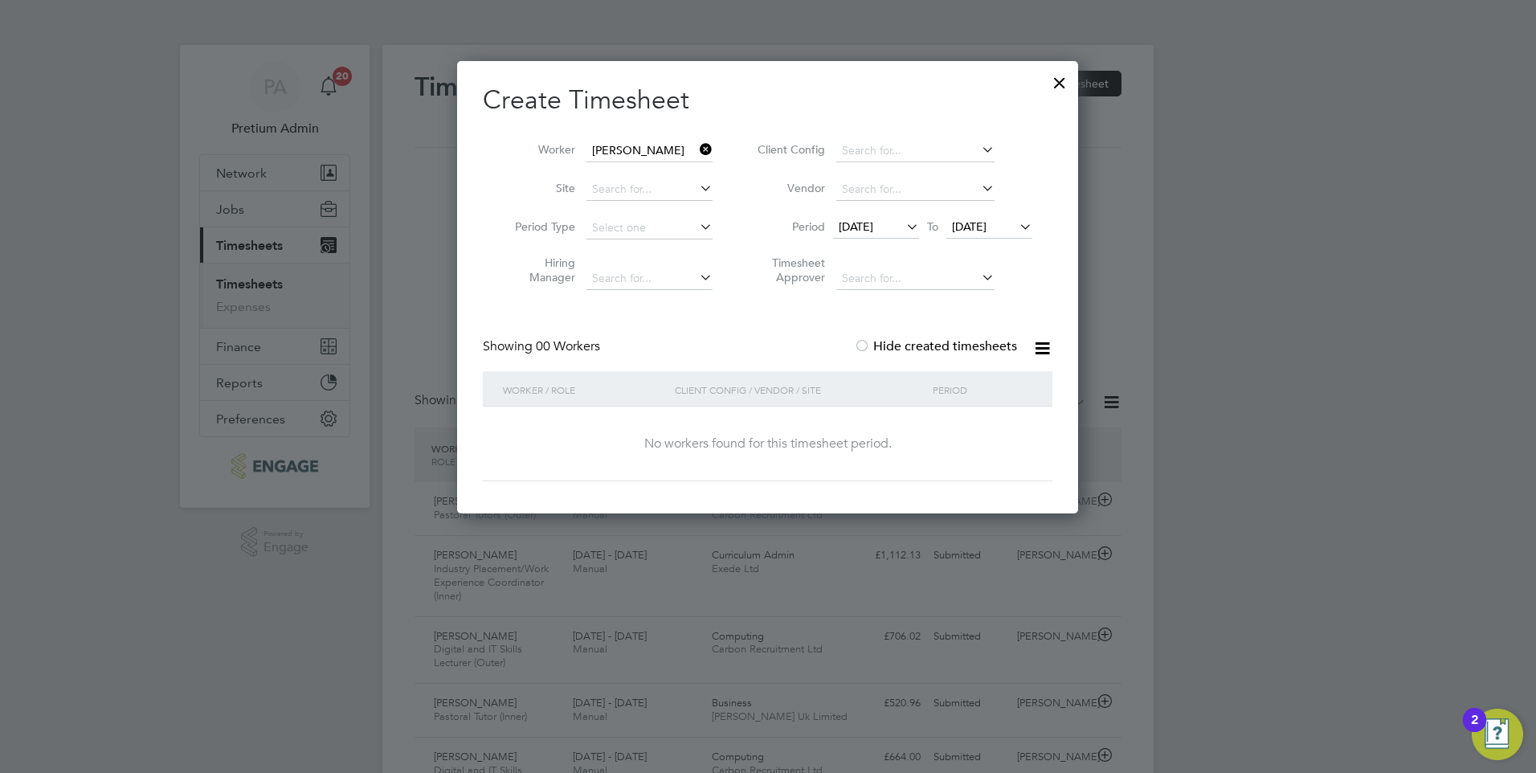
click at [765, 289] on li "Timesheet Approver" at bounding box center [893, 272] width 320 height 51
click at [1059, 79] on div at bounding box center [1059, 78] width 29 height 29
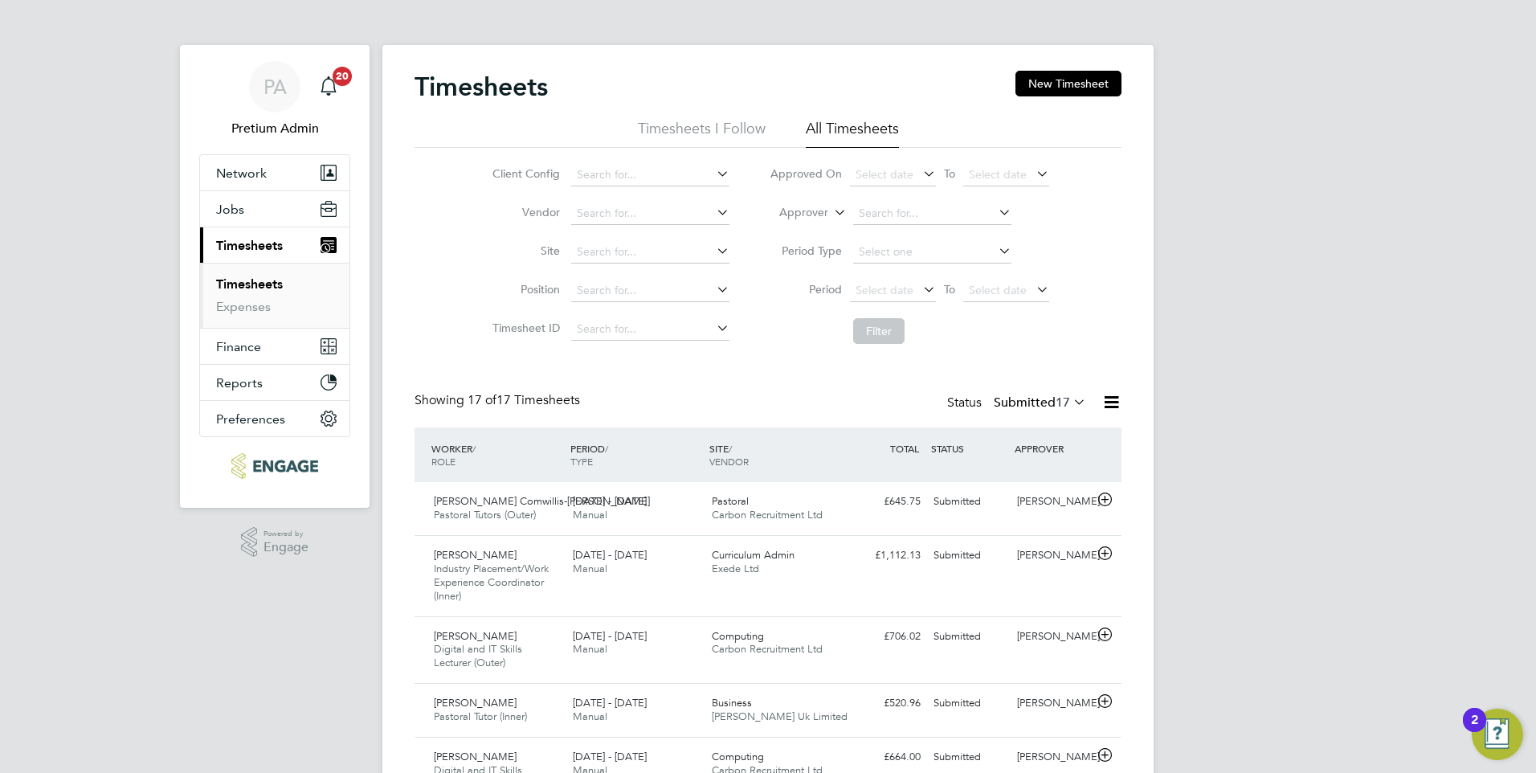
click at [823, 210] on label "Approver" at bounding box center [792, 213] width 72 height 16
click at [831, 215] on icon at bounding box center [831, 208] width 0 height 14
click at [792, 223] on li "Worker" at bounding box center [789, 231] width 80 height 21
drag, startPoint x: 867, startPoint y: 227, endPoint x: 880, endPoint y: 219, distance: 15.2
click at [872, 223] on li "Worker" at bounding box center [910, 213] width 320 height 39
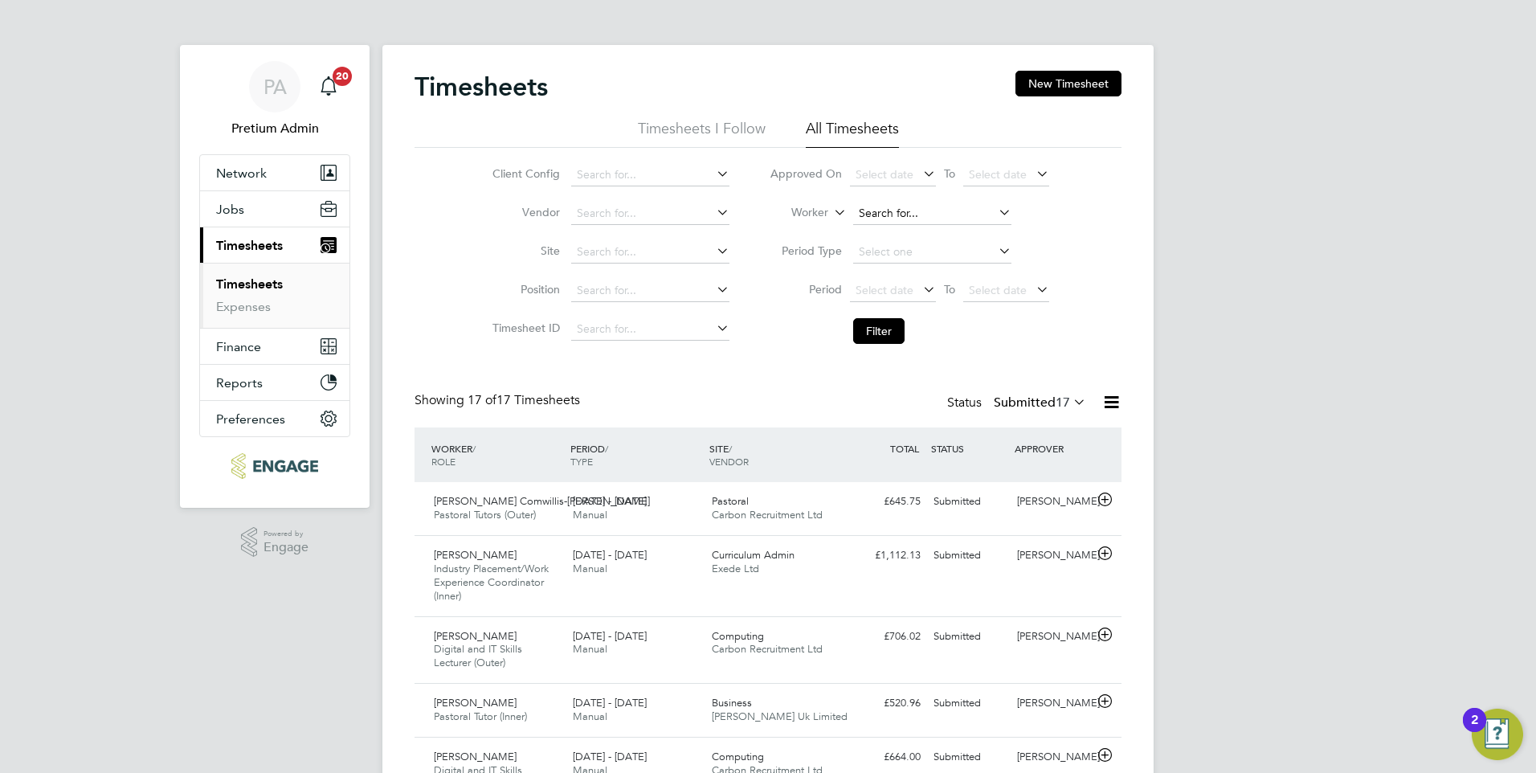
click at [880, 219] on input at bounding box center [932, 213] width 158 height 22
click at [913, 233] on li "Karl Jans" at bounding box center [932, 235] width 160 height 22
type input "Karl Jans"
drag, startPoint x: 888, startPoint y: 333, endPoint x: 926, endPoint y: 353, distance: 43.9
click at [887, 333] on button "Filter" at bounding box center [878, 331] width 51 height 26
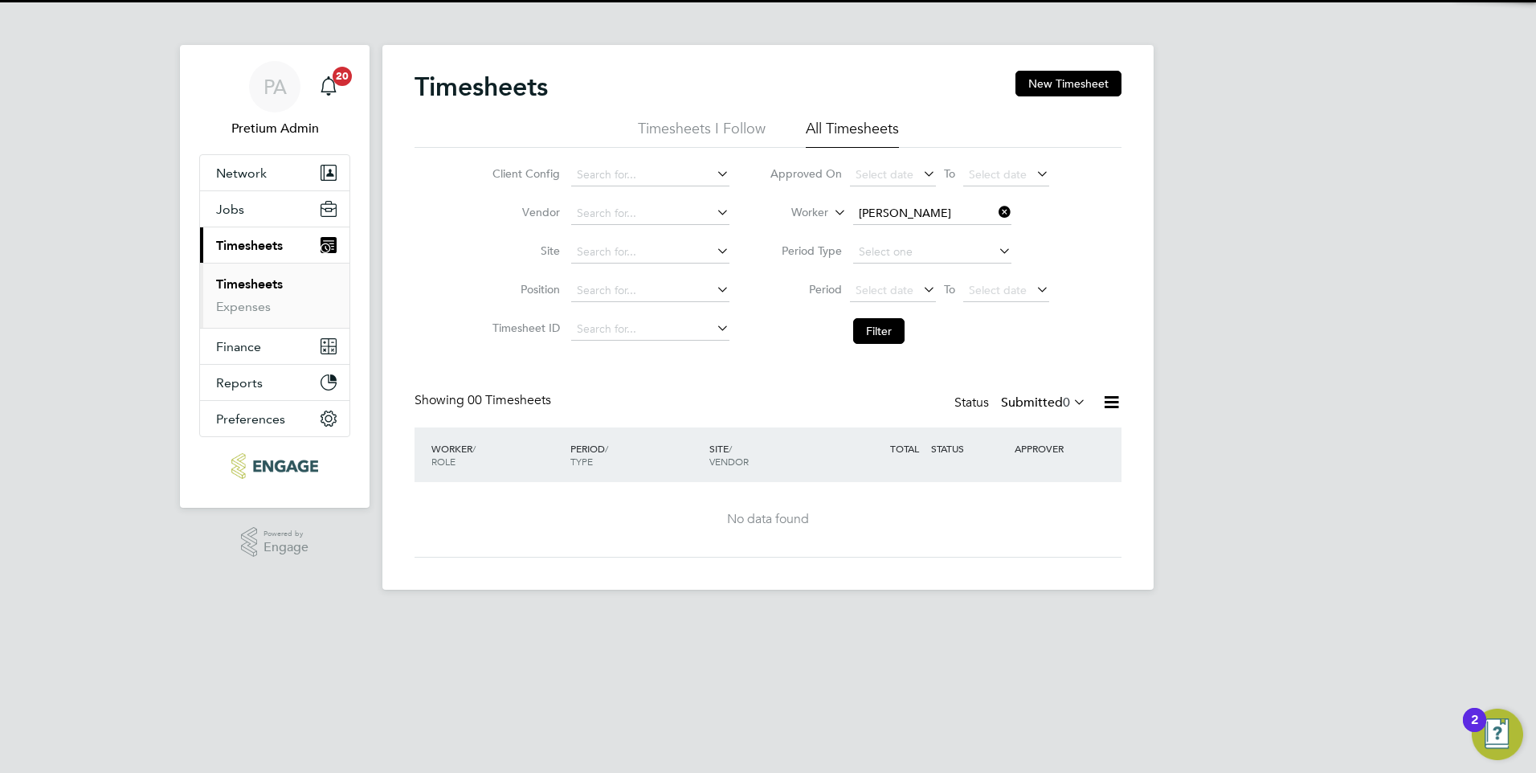
click at [1031, 402] on label "Submitted 0" at bounding box center [1043, 402] width 85 height 16
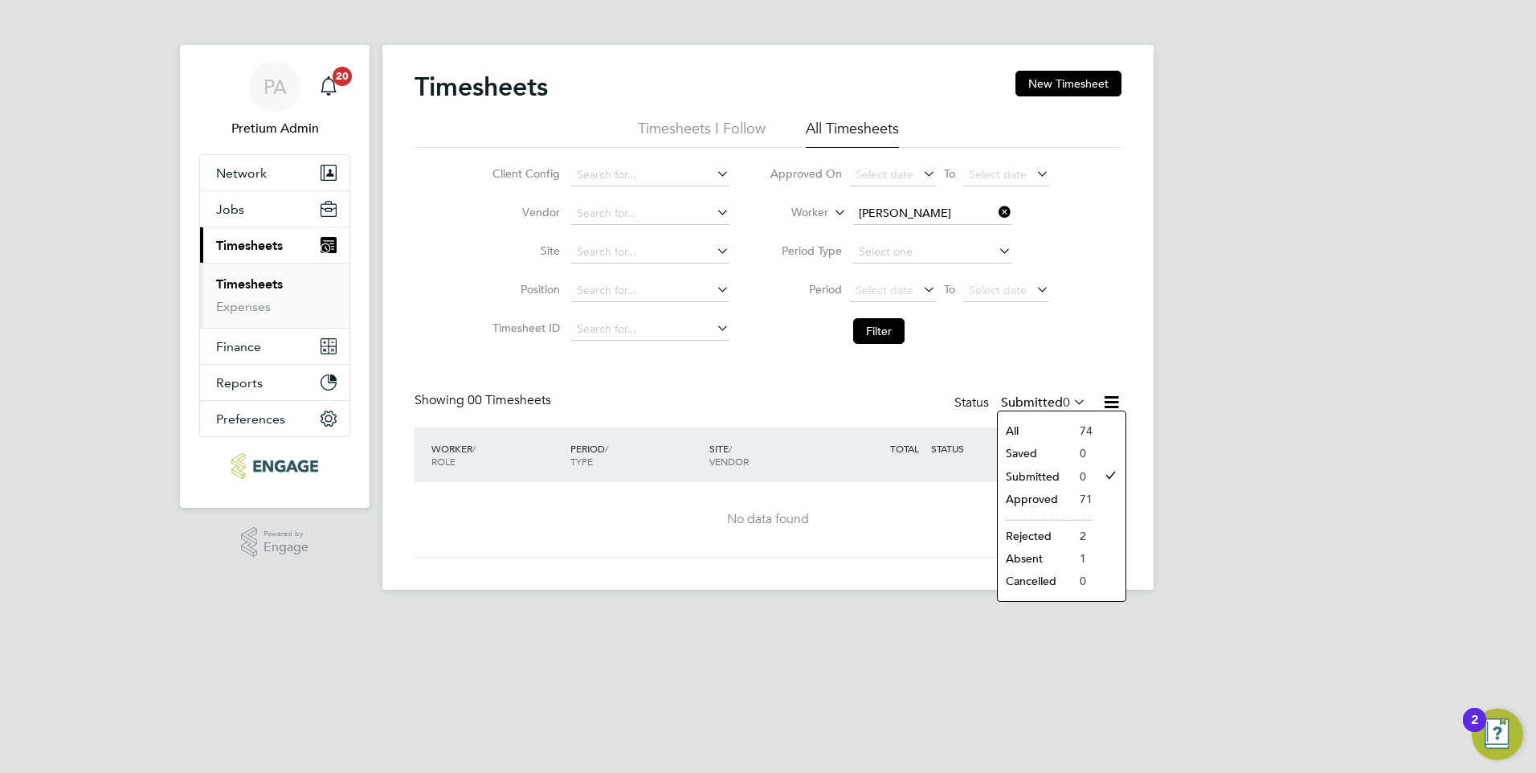
click at [1036, 424] on li "All" at bounding box center [1035, 430] width 74 height 22
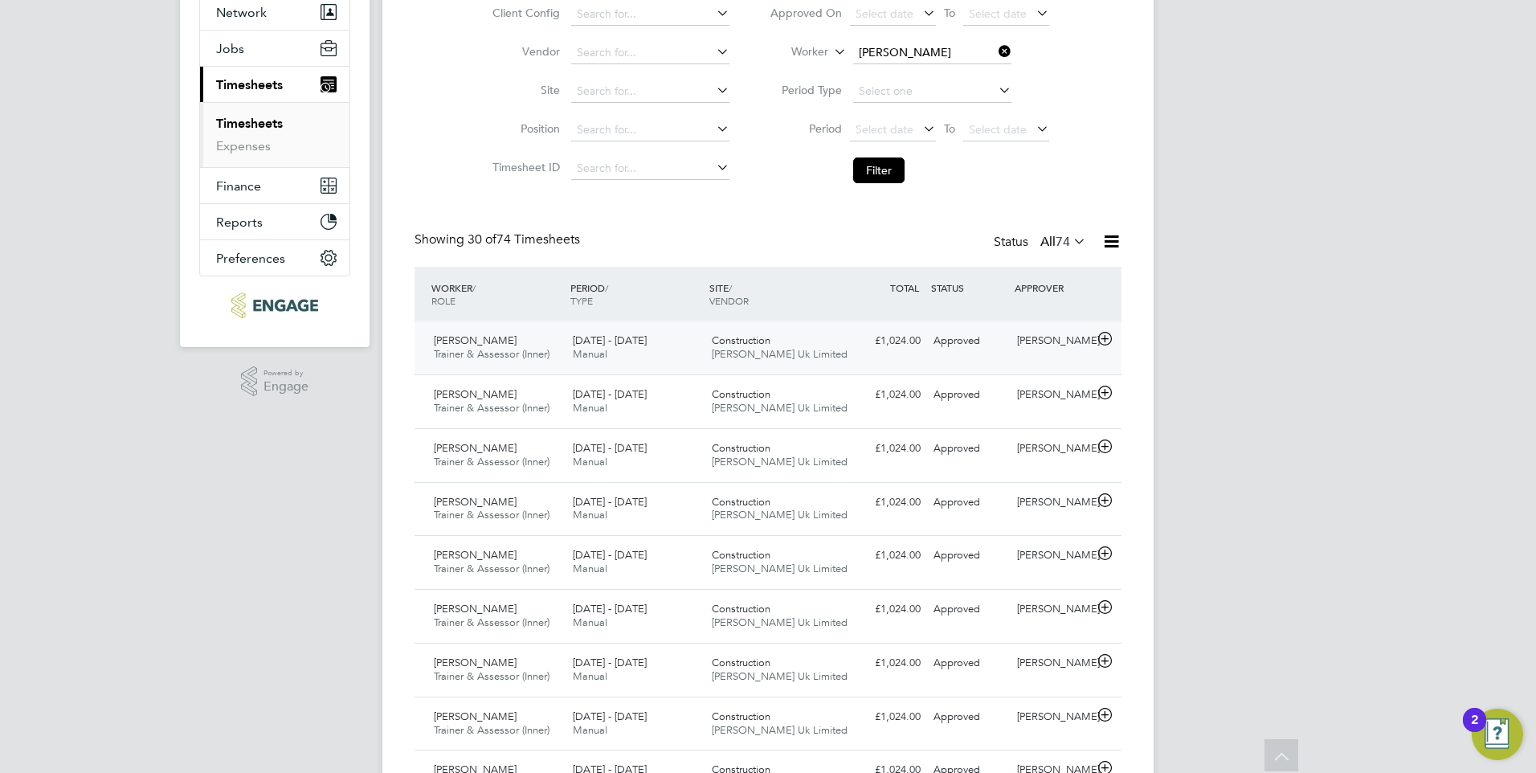
click at [844, 348] on div "£1,024.00 Approved" at bounding box center [886, 341] width 84 height 27
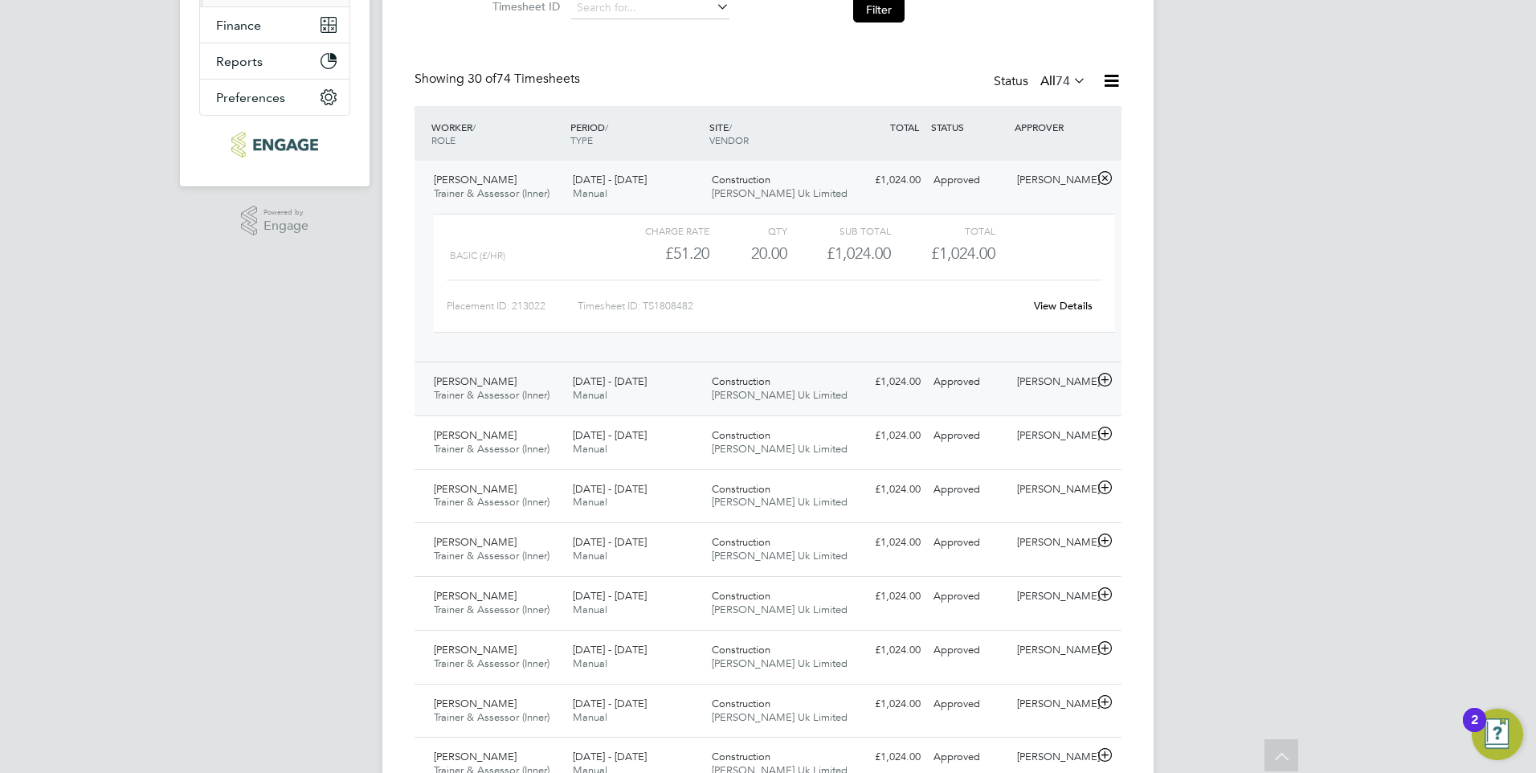
click at [868, 390] on div "£1,024.00 Approved" at bounding box center [886, 382] width 84 height 27
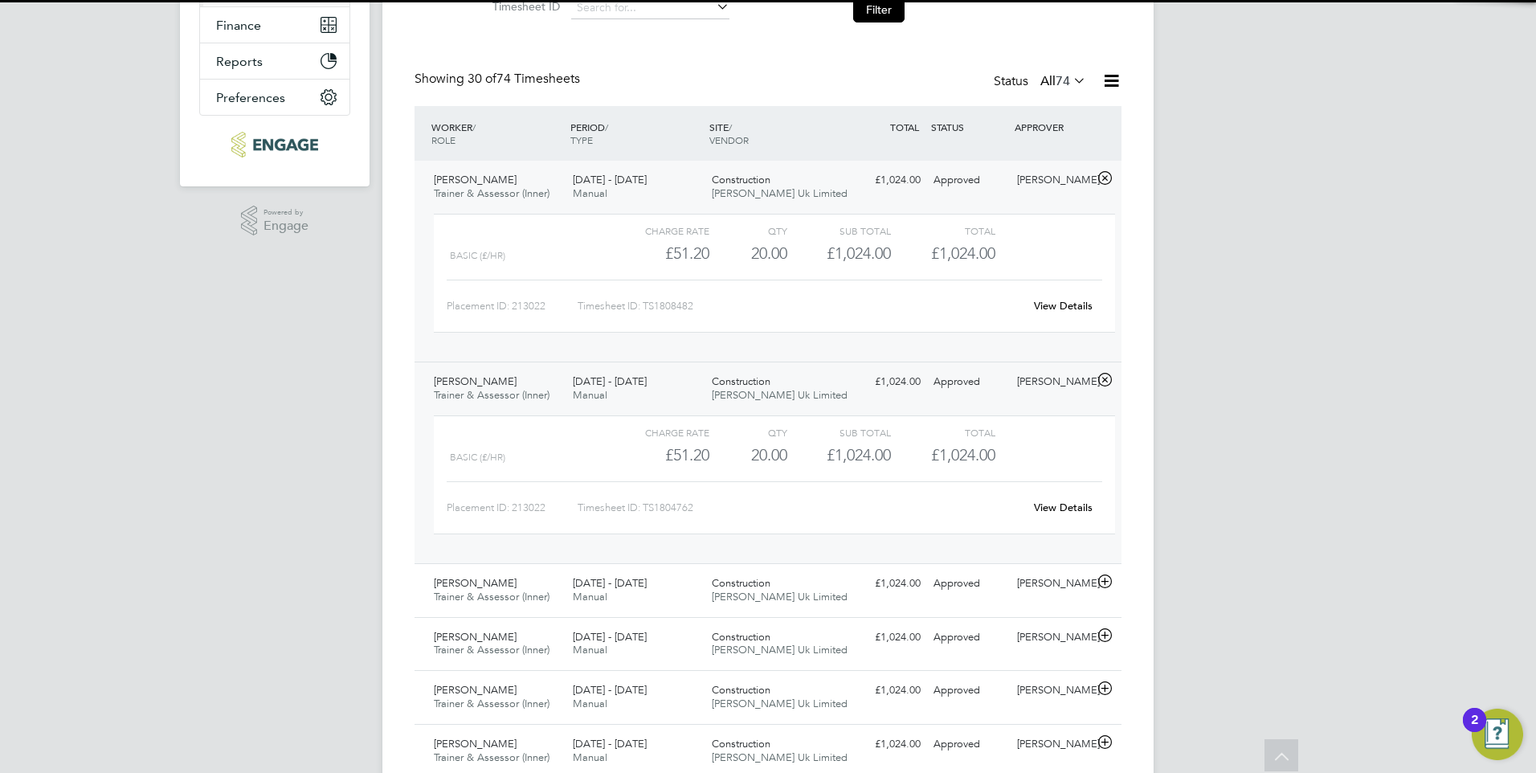
click at [837, 386] on div "Construction Morgan Hunt Uk Limited" at bounding box center [774, 389] width 139 height 40
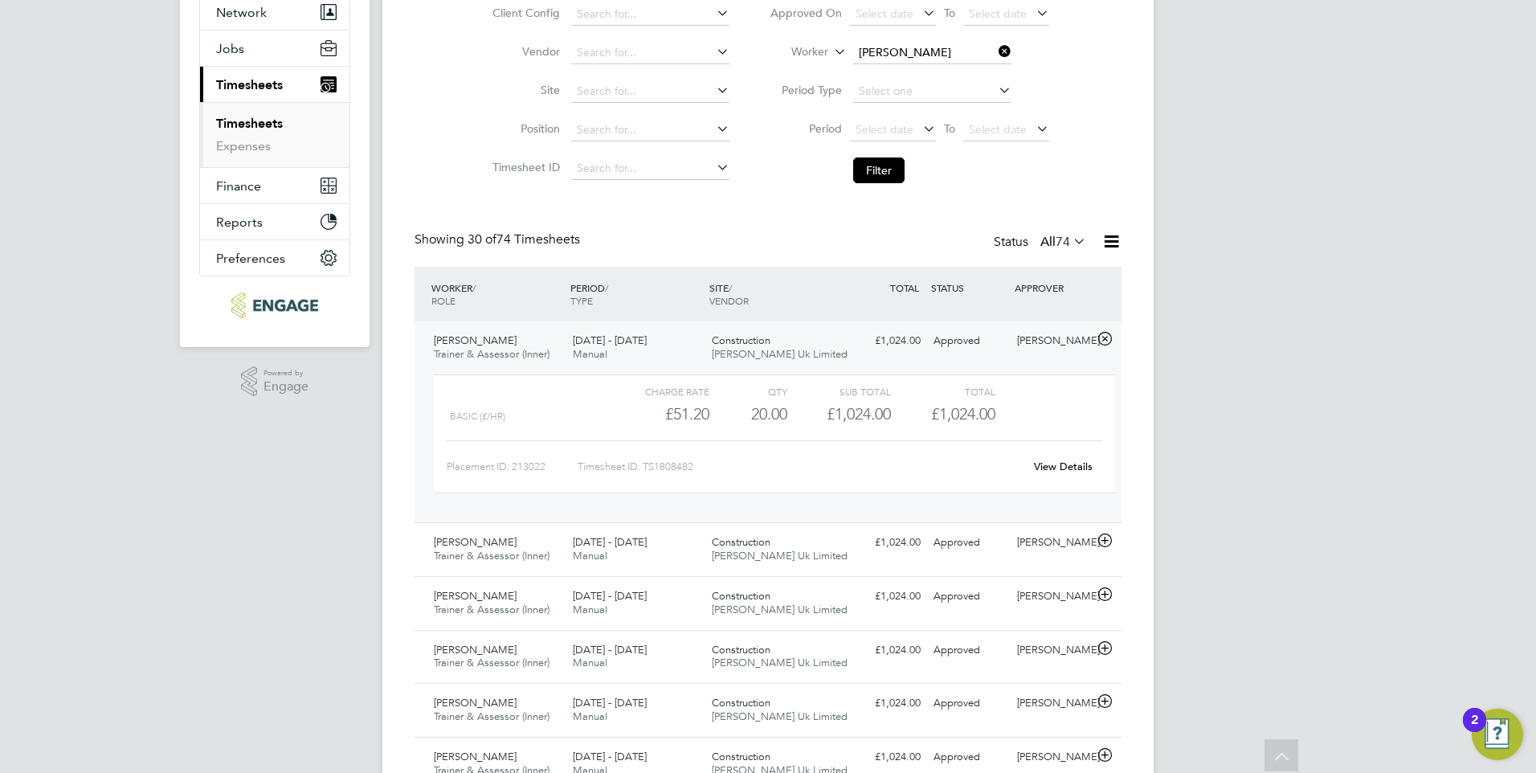
click at [1061, 464] on link "View Details" at bounding box center [1063, 467] width 59 height 14
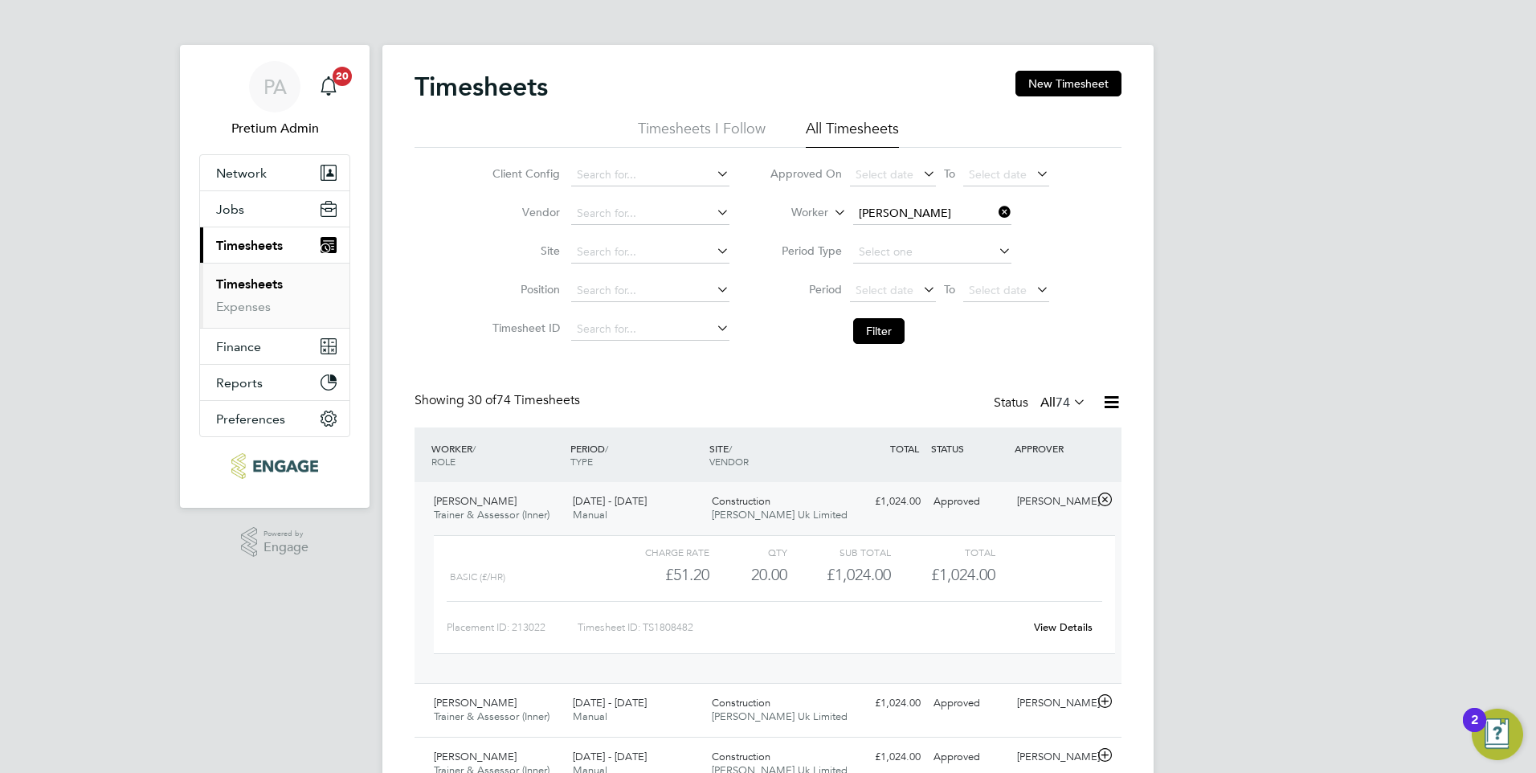
click at [995, 212] on icon at bounding box center [995, 212] width 0 height 22
click at [877, 330] on button "Filter" at bounding box center [878, 331] width 51 height 26
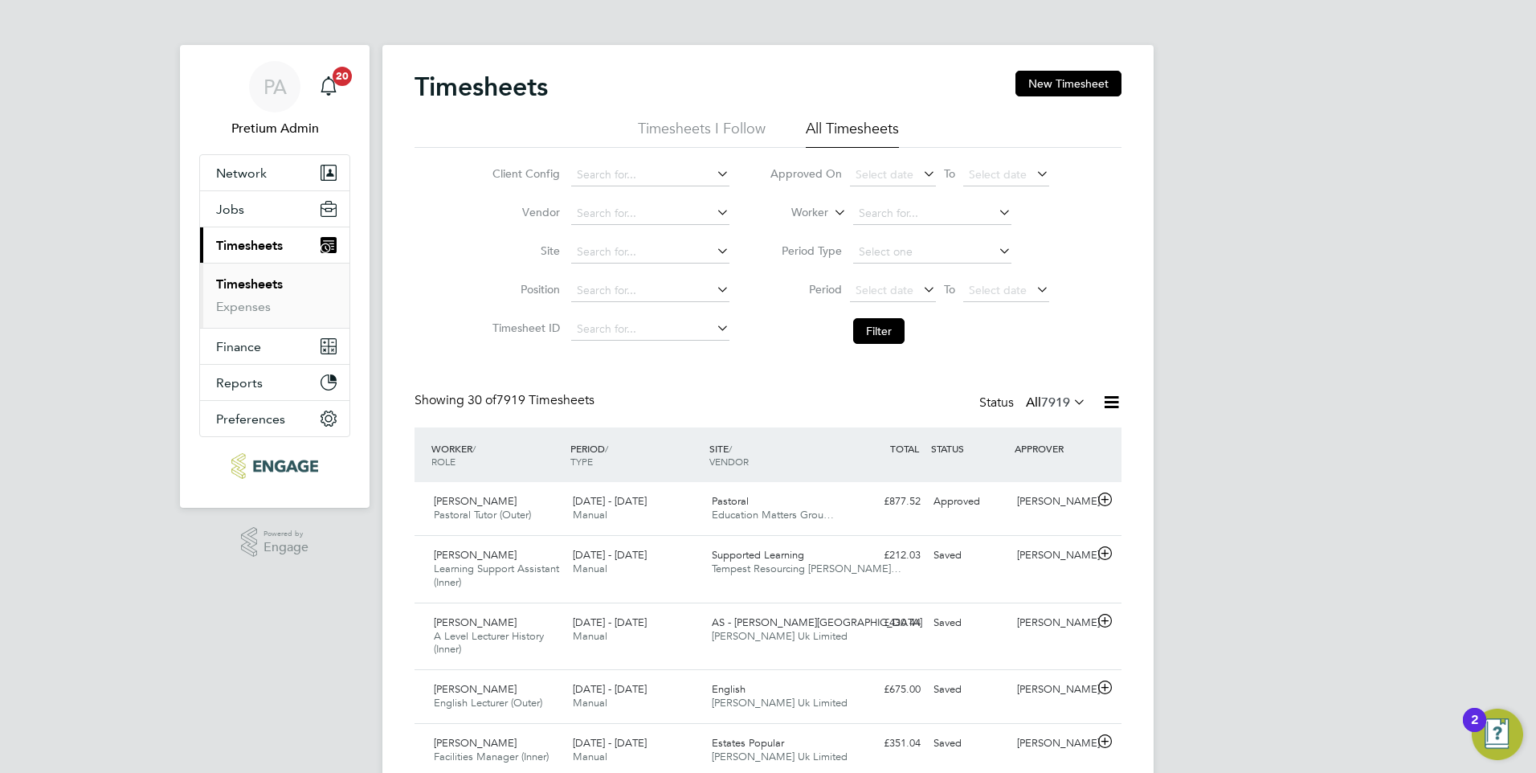
scroll to position [54, 140]
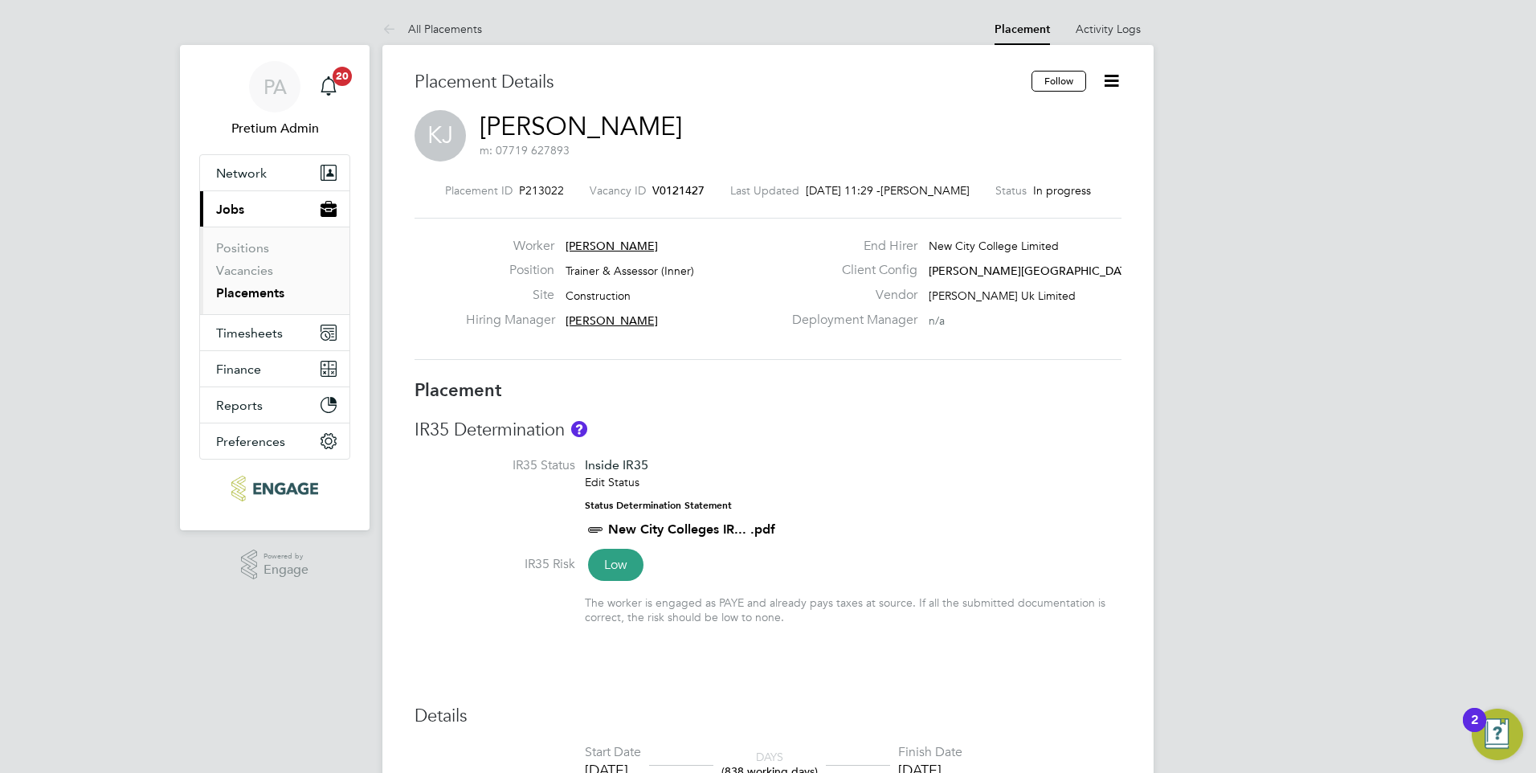
scroll to position [8, 8]
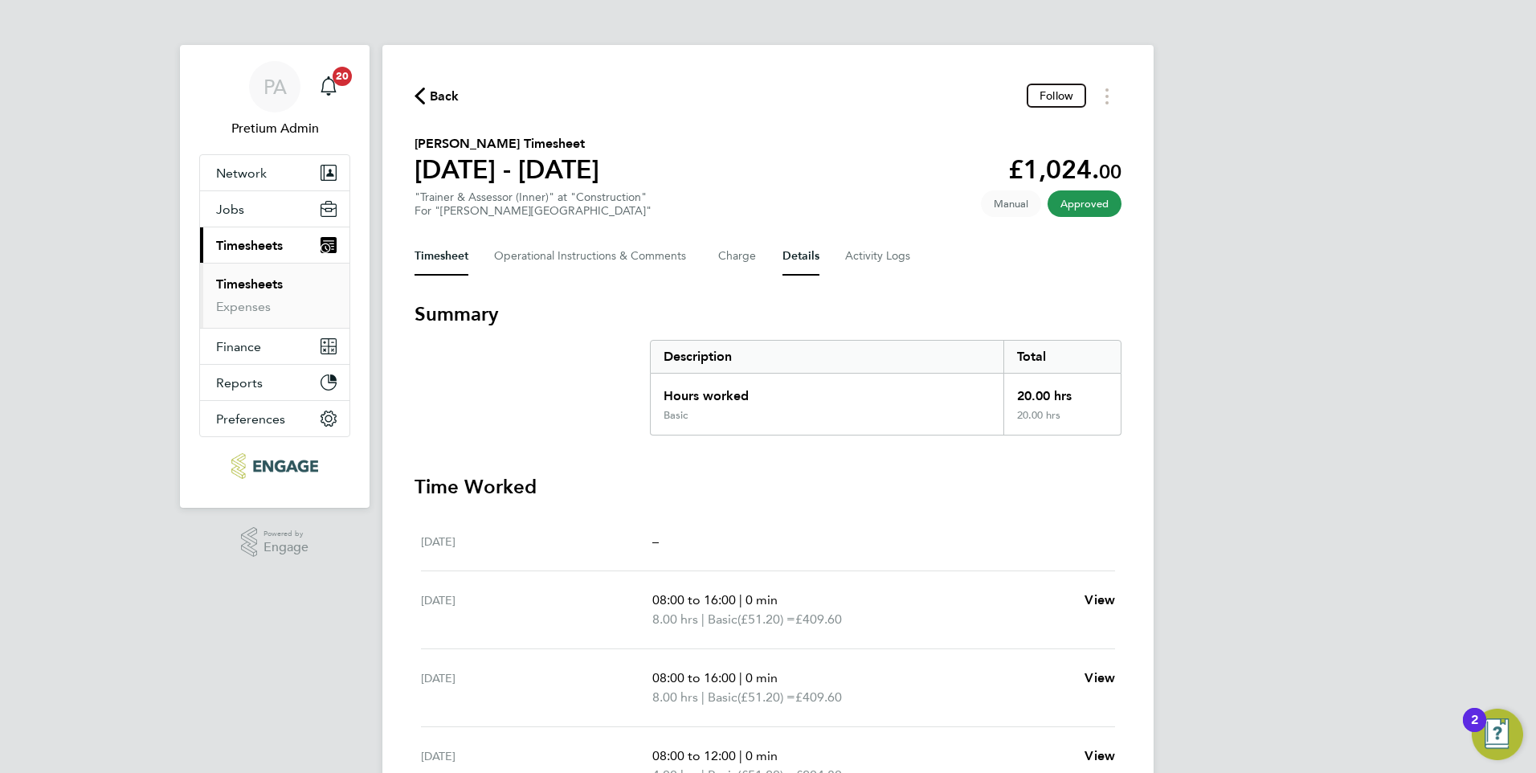
click at [786, 257] on button "Details" at bounding box center [800, 256] width 37 height 39
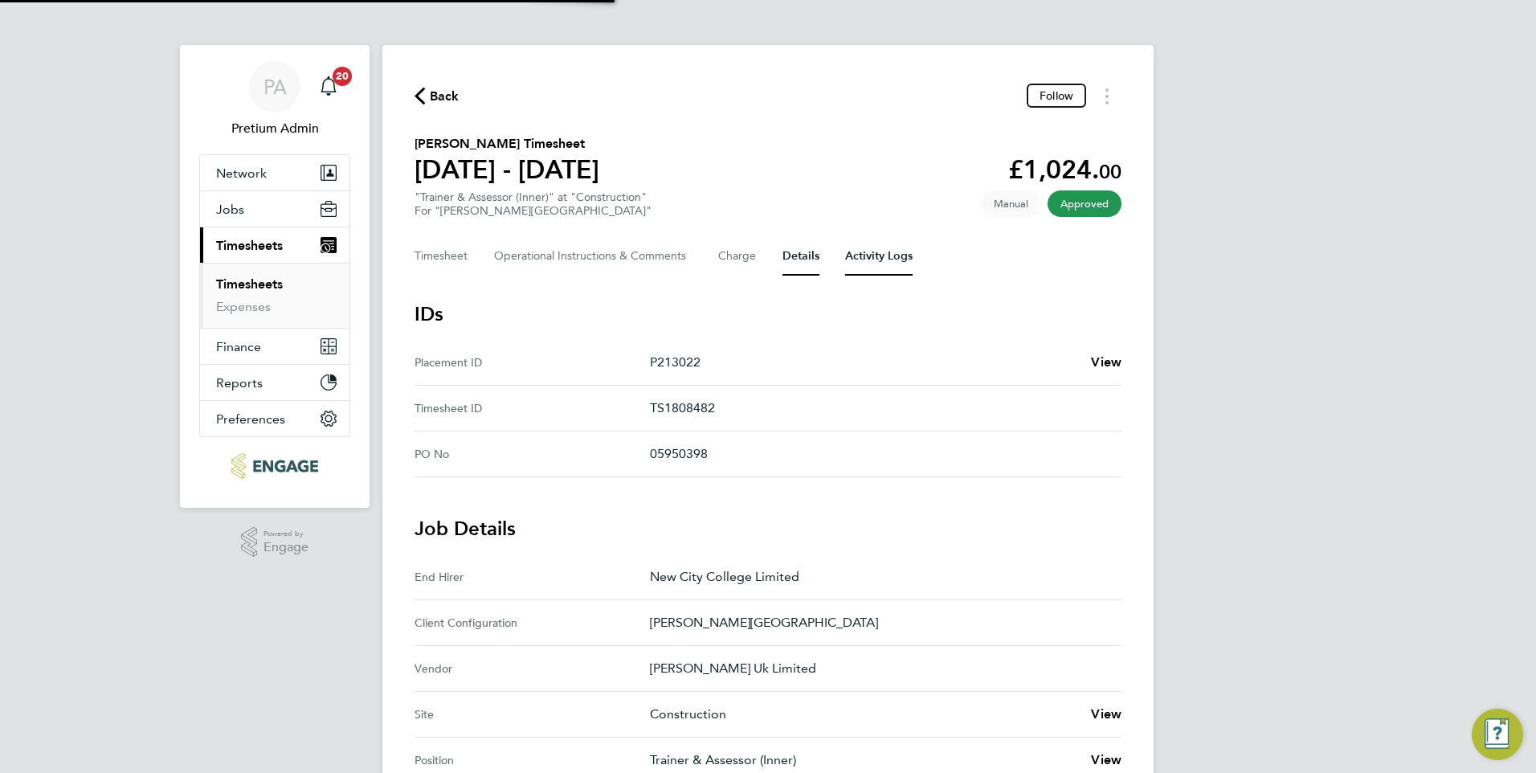
click at [879, 259] on Logs-tab "Activity Logs" at bounding box center [878, 256] width 67 height 39
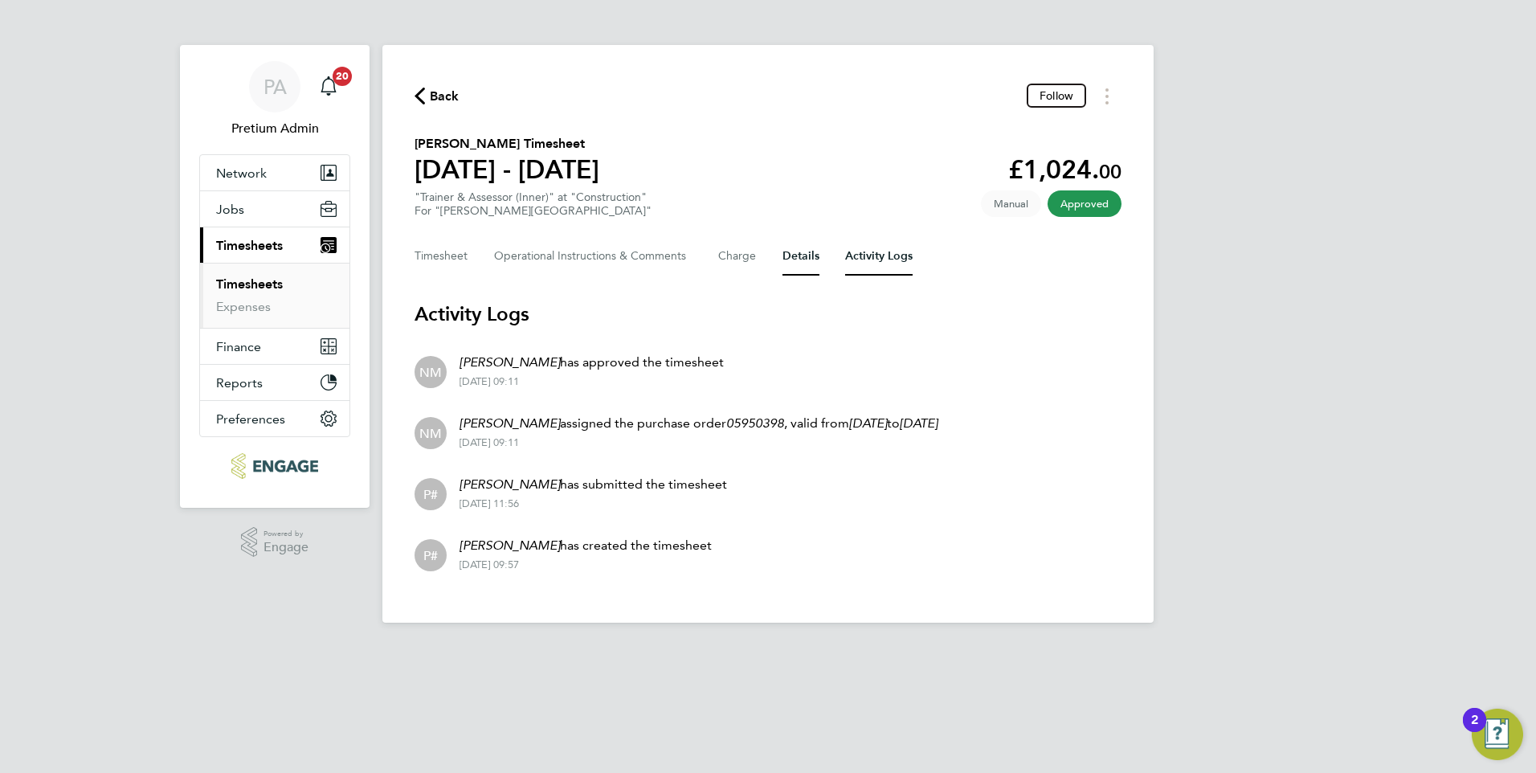
click at [809, 260] on button "Details" at bounding box center [800, 256] width 37 height 39
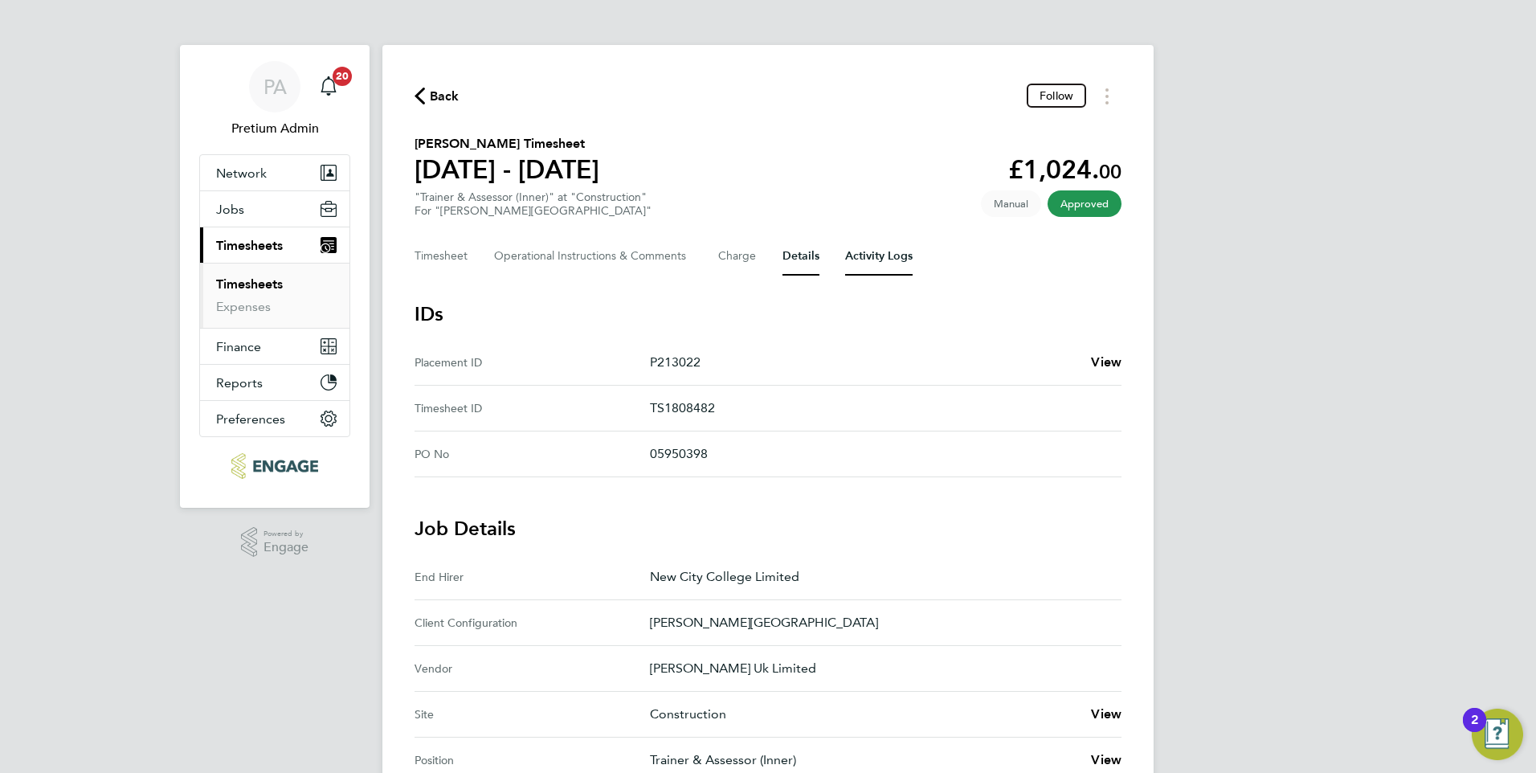
click at [880, 259] on Logs-tab "Activity Logs" at bounding box center [878, 256] width 67 height 39
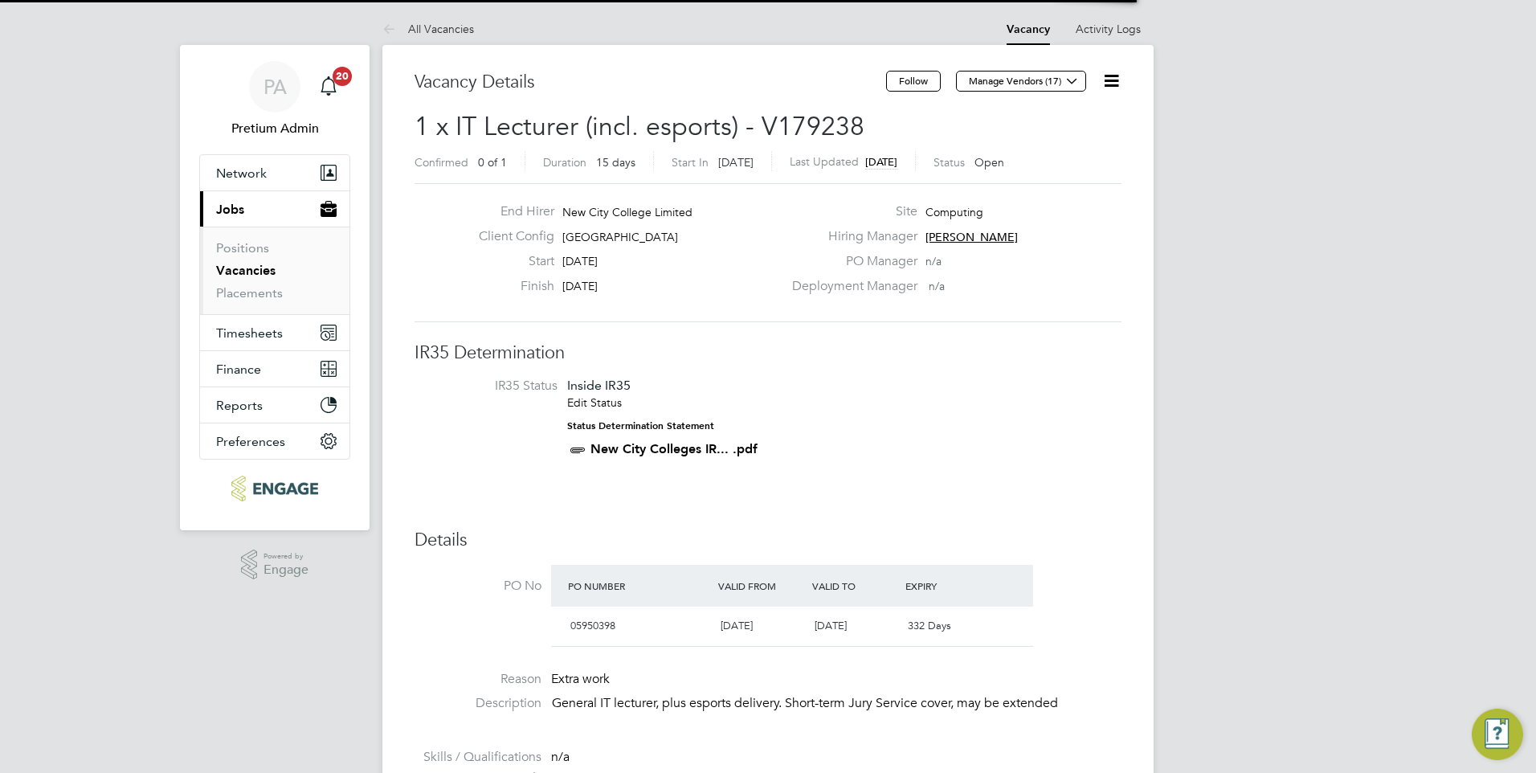
scroll to position [27, 151]
click at [814, 390] on li "IR35 Status Inside IR35 Edit Status Status Determination Statement New City Col…" at bounding box center [768, 421] width 675 height 87
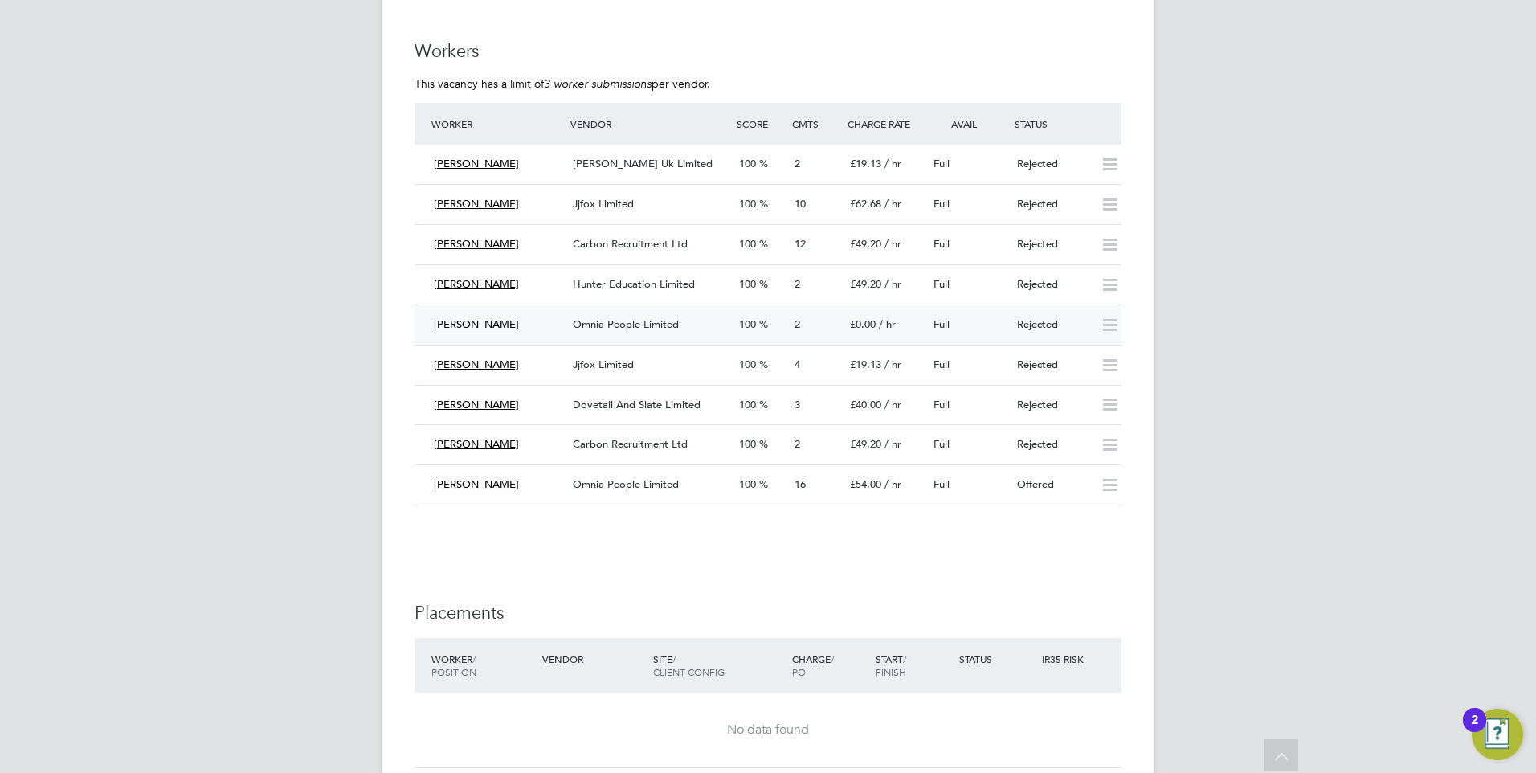
click at [556, 329] on div "[PERSON_NAME]" at bounding box center [496, 325] width 139 height 27
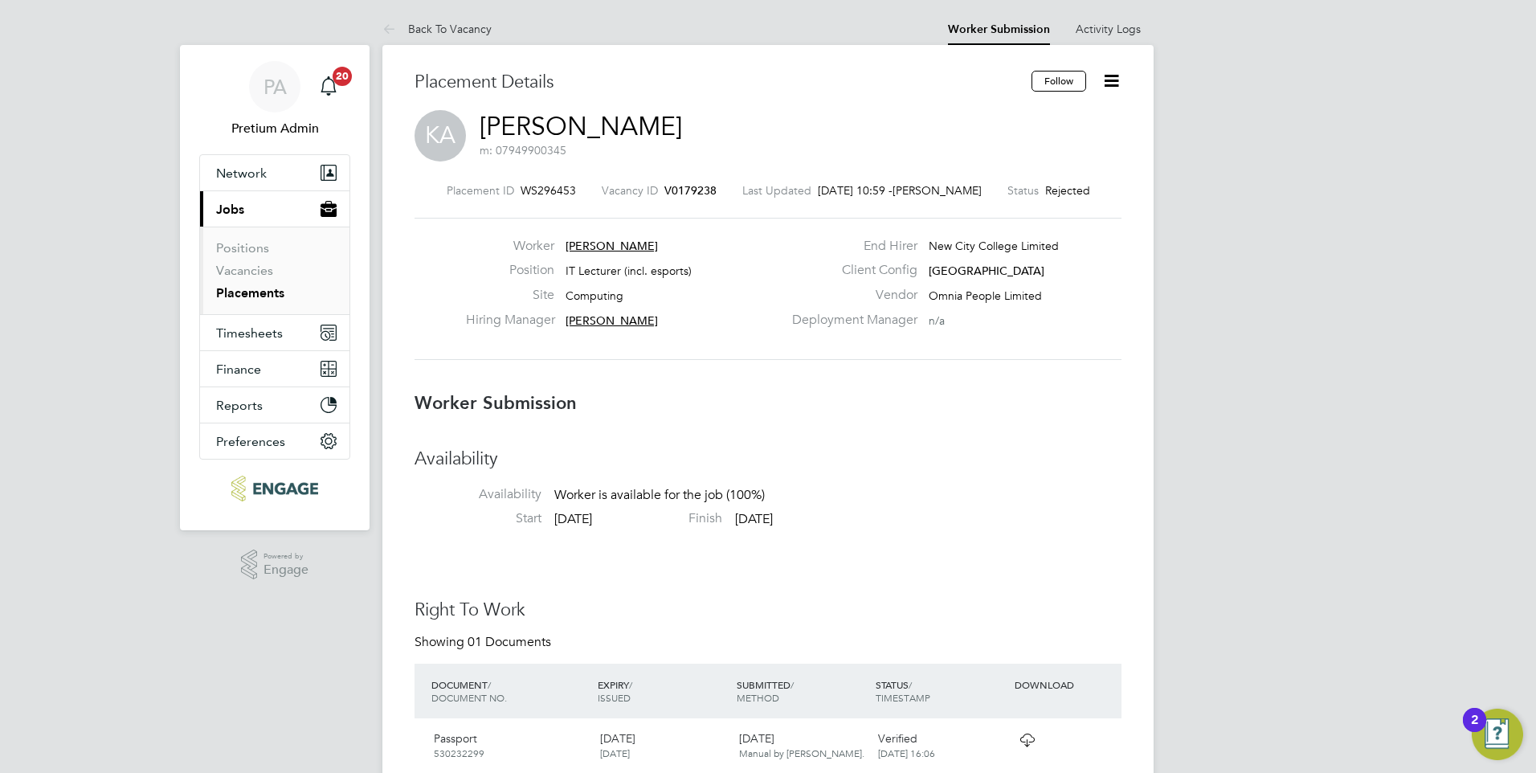
click at [677, 191] on span "V0179238" at bounding box center [690, 190] width 52 height 14
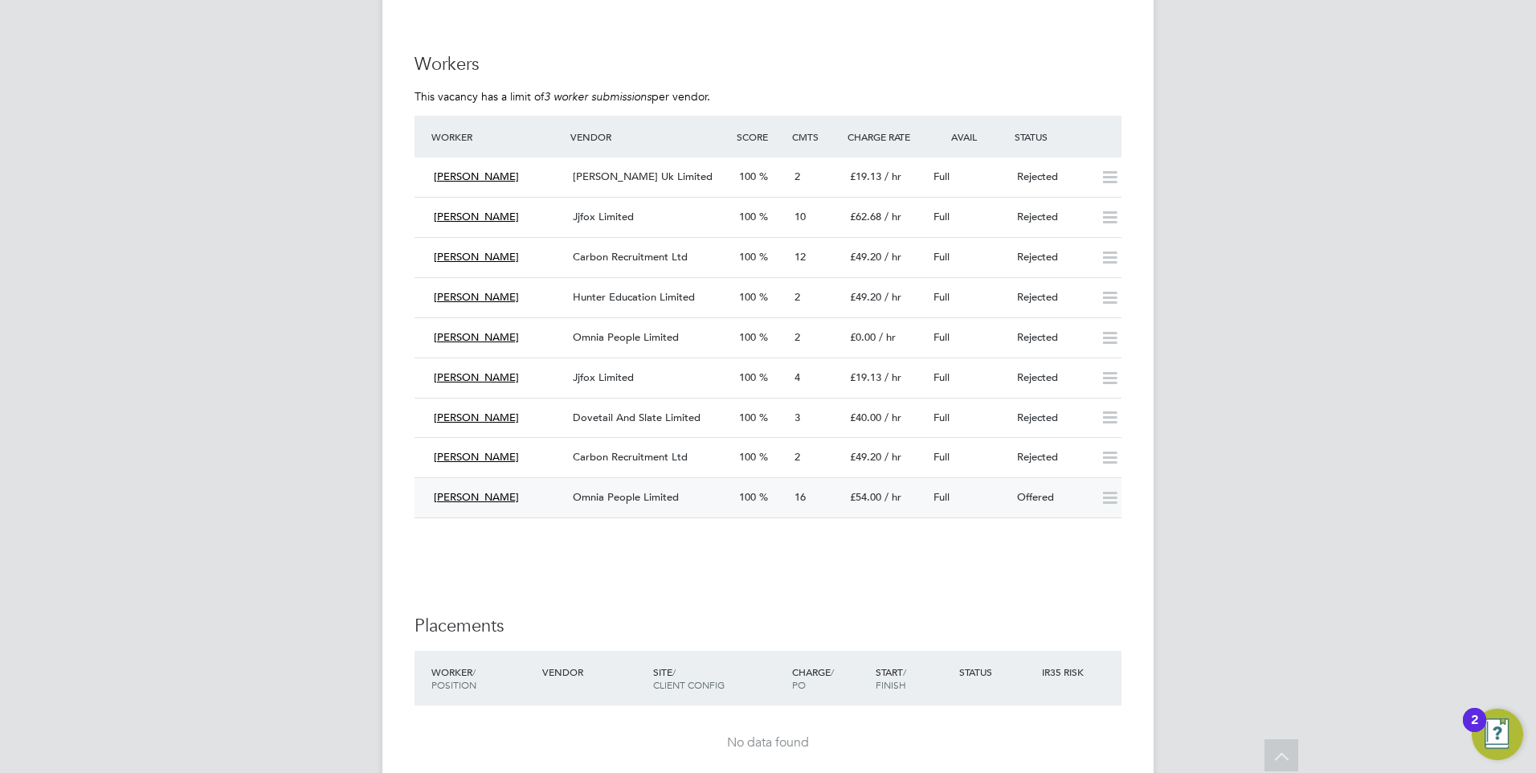
click at [550, 497] on div "[PERSON_NAME]" at bounding box center [496, 497] width 139 height 27
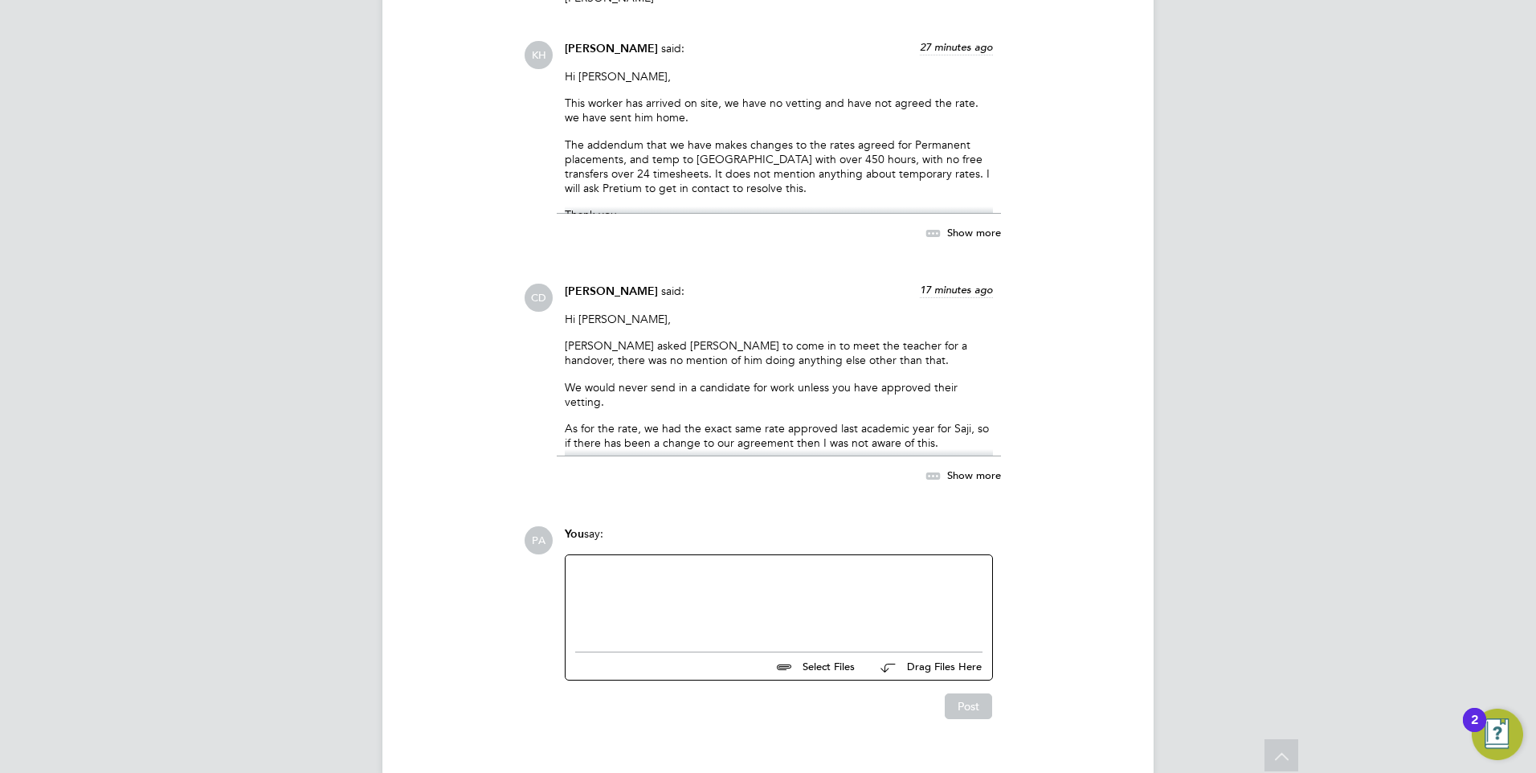
click at [942, 466] on icon at bounding box center [933, 476] width 20 height 20
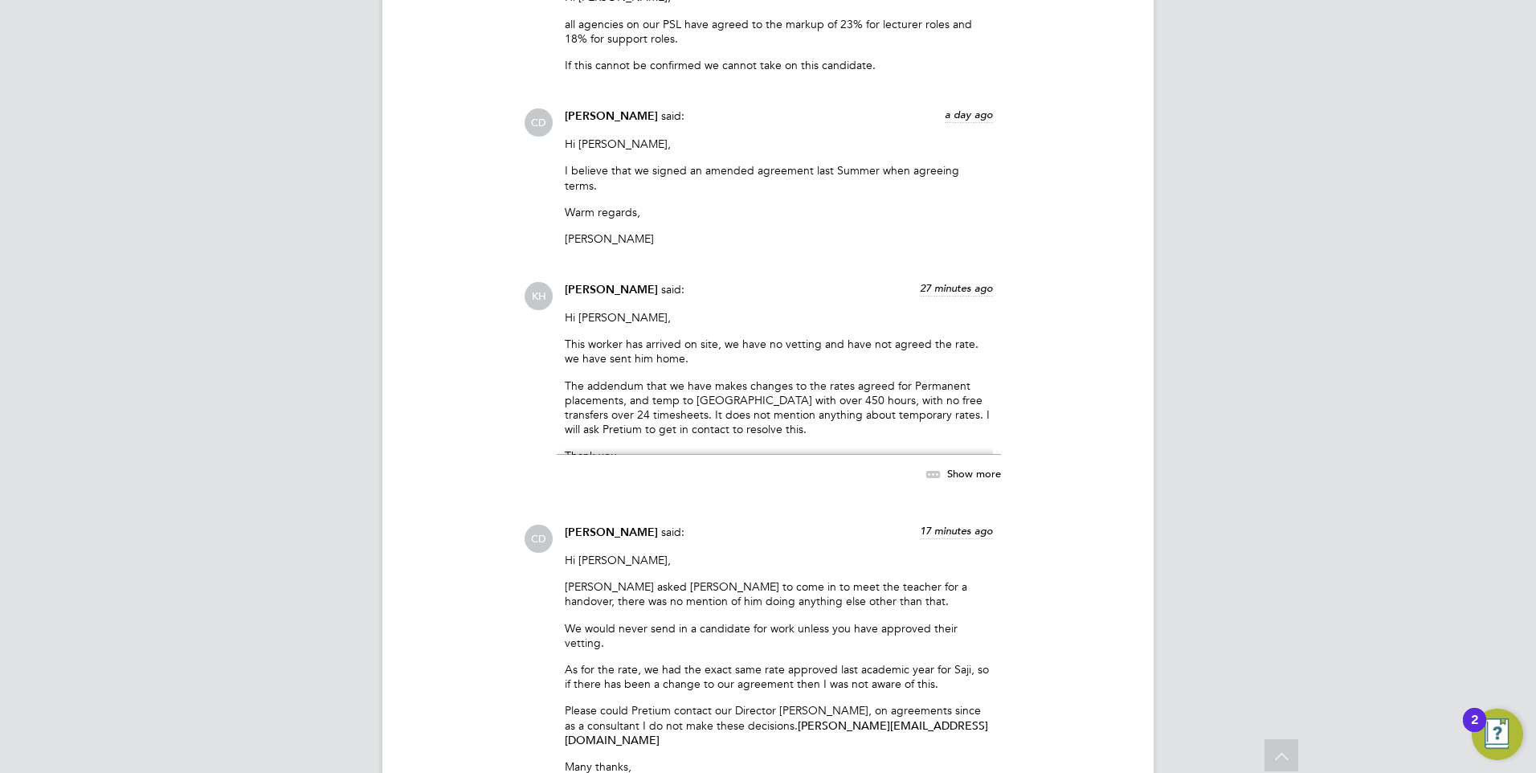
click at [929, 464] on icon at bounding box center [933, 474] width 20 height 20
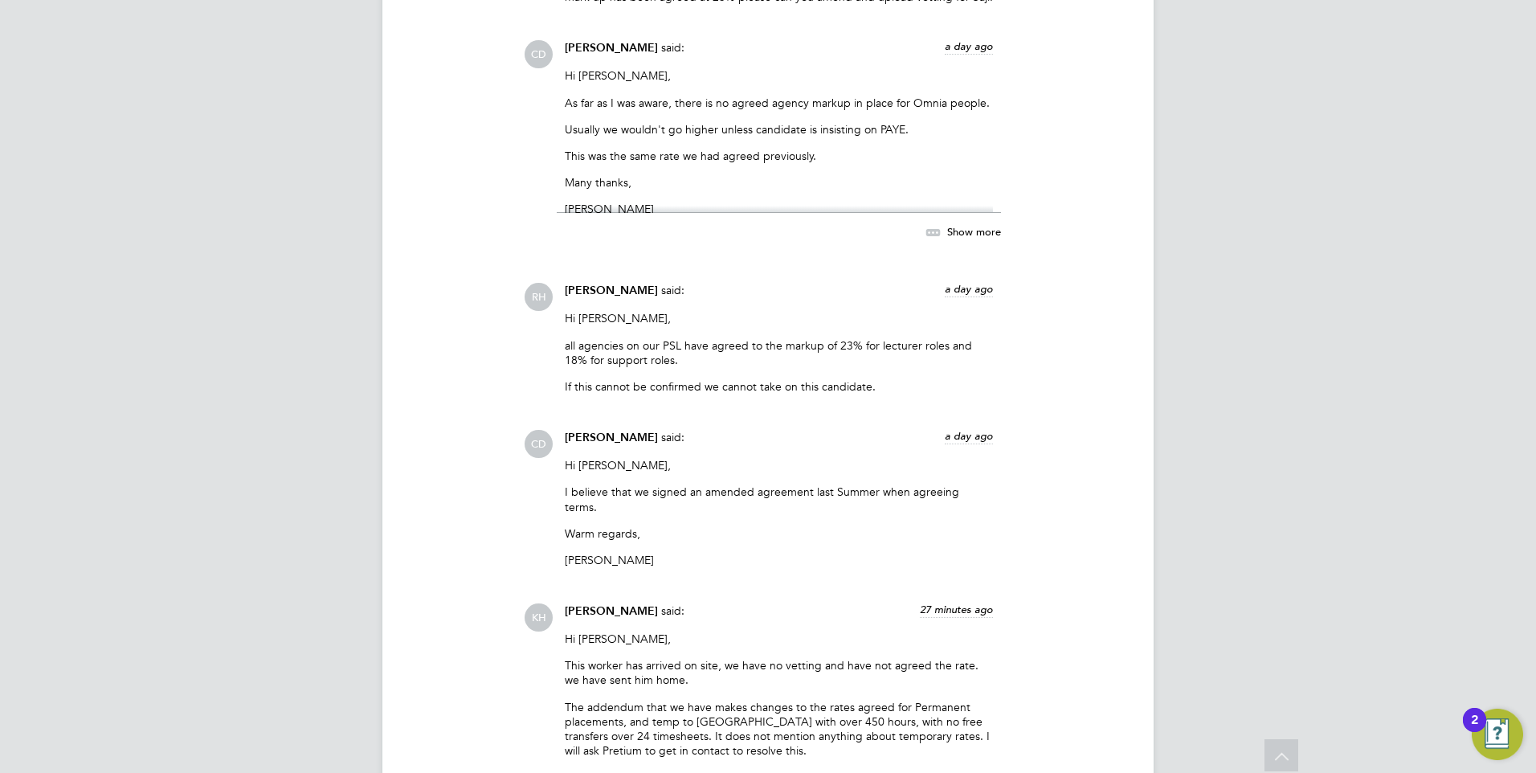
click at [933, 223] on icon at bounding box center [933, 233] width 20 height 20
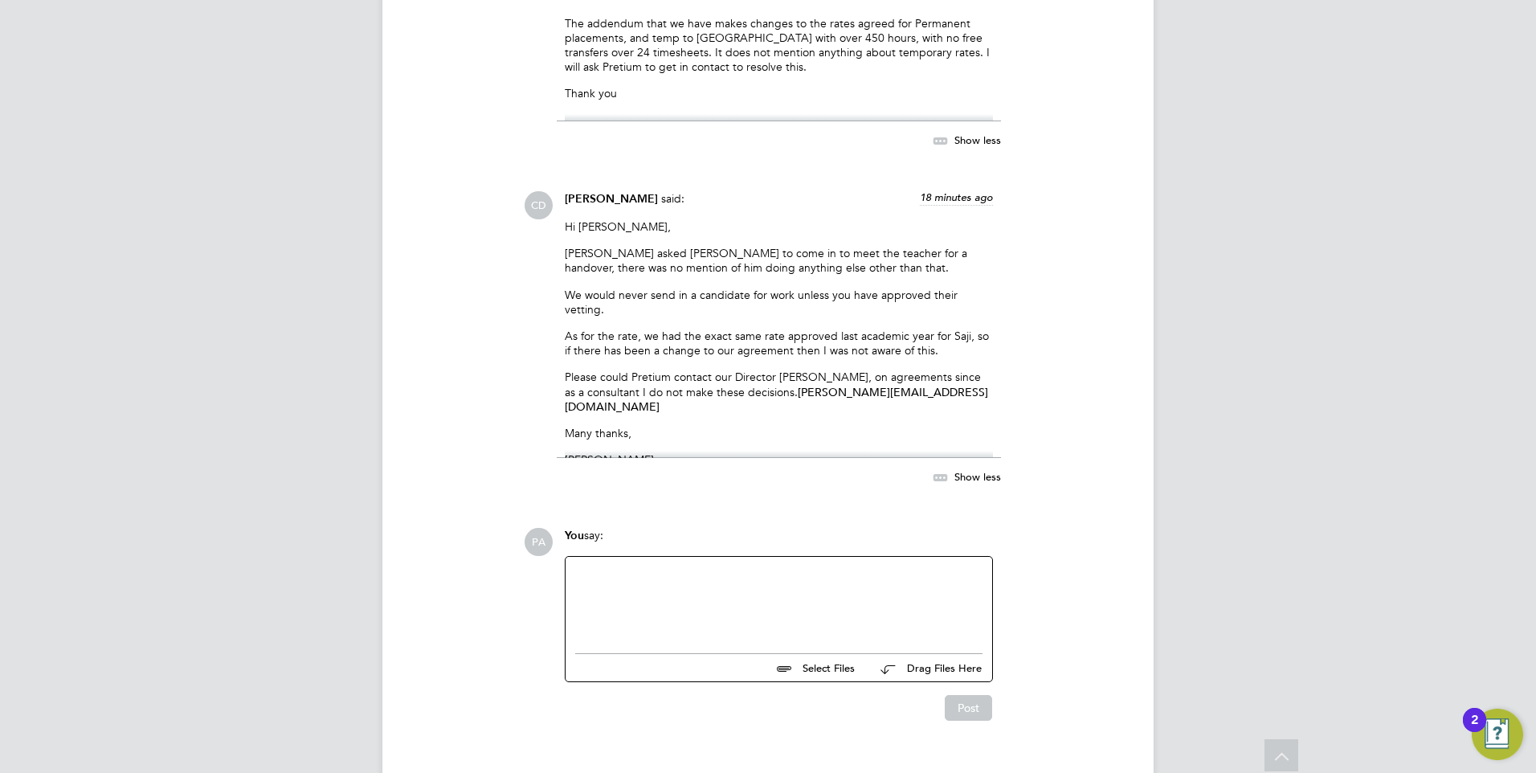
scroll to position [3348, 0]
